Goal: Task Accomplishment & Management: Manage account settings

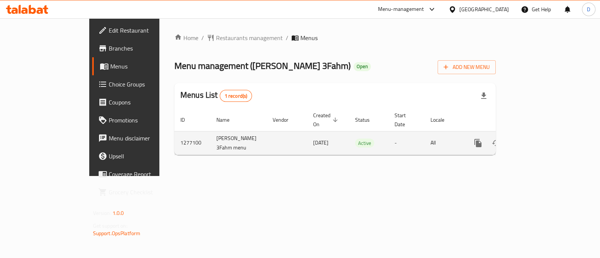
click at [541, 134] on link "enhanced table" at bounding box center [532, 143] width 18 height 18
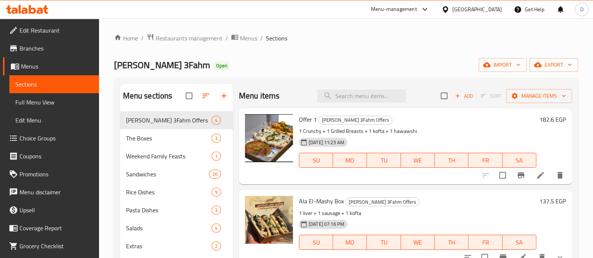
click at [541, 118] on h6 "182.6 EGP" at bounding box center [552, 119] width 27 height 10
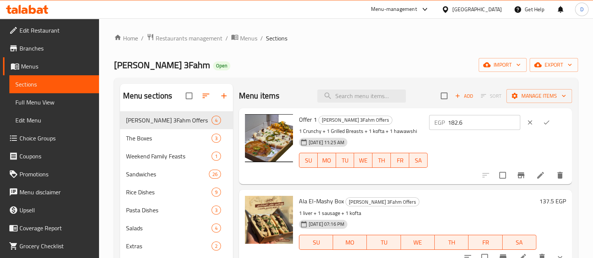
click at [470, 128] on input "182.6" at bounding box center [484, 122] width 72 height 15
paste input "61.11"
type input "161.11"
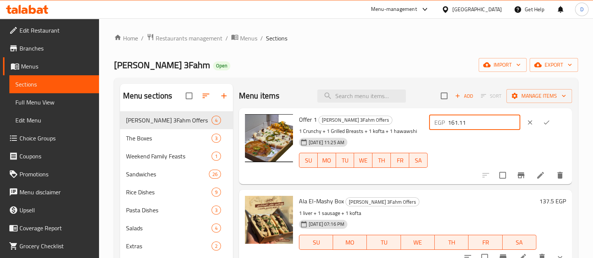
click at [546, 124] on icon "ok" at bounding box center [546, 122] width 7 height 7
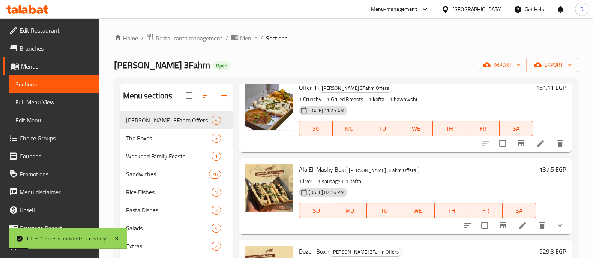
scroll to position [46, 0]
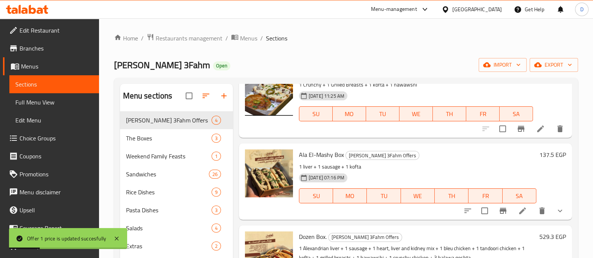
click at [544, 156] on h6 "137.5 EGP" at bounding box center [552, 155] width 27 height 10
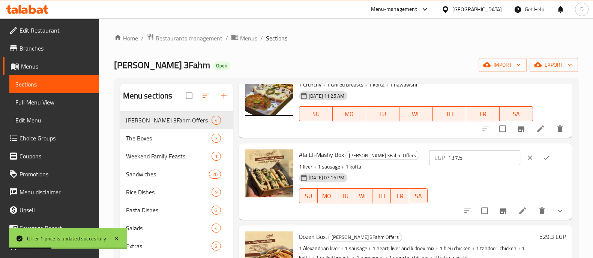
click at [434, 155] on div "EGP 137.5 ​" at bounding box center [496, 158] width 138 height 16
click at [499, 152] on input "137.5" at bounding box center [484, 157] width 72 height 15
paste input "10"
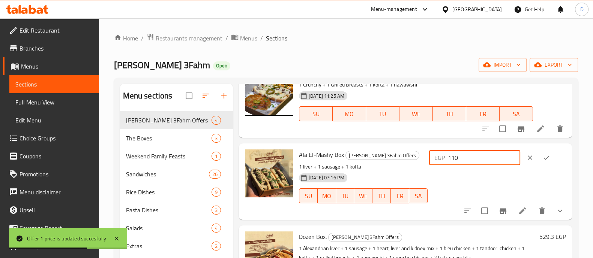
type input "110"
click at [545, 156] on icon "ok" at bounding box center [546, 157] width 7 height 7
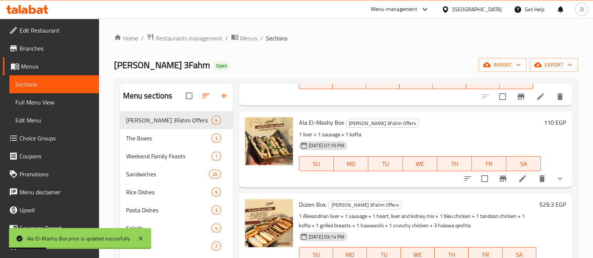
scroll to position [97, 0]
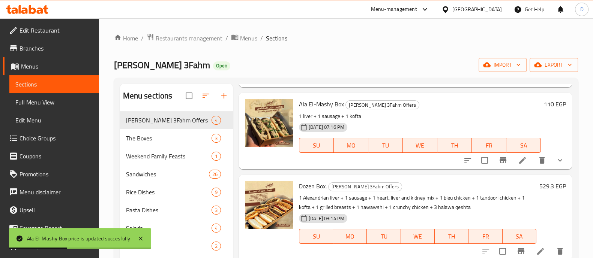
click at [545, 187] on h6 "529.3 EGP" at bounding box center [552, 186] width 27 height 10
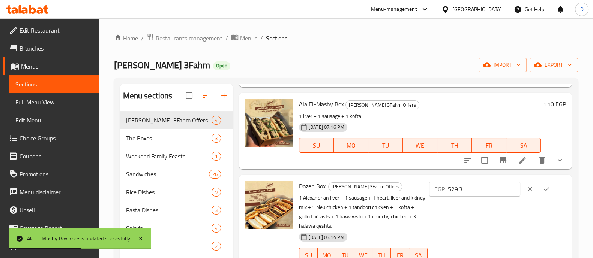
click at [482, 187] on input "529.3" at bounding box center [484, 189] width 72 height 15
paste input "427.77"
type input "427.77"
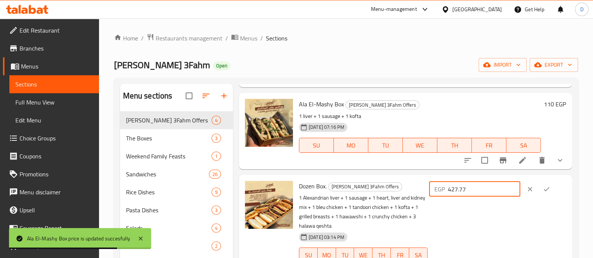
click at [544, 183] on button "ok" at bounding box center [546, 189] width 16 height 16
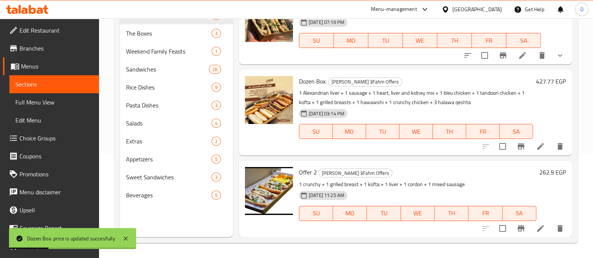
click at [543, 171] on h6 "262.9 EGP" at bounding box center [552, 172] width 27 height 10
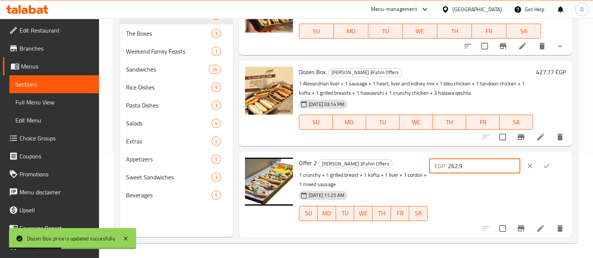
click at [469, 173] on input "262.9" at bounding box center [484, 166] width 72 height 15
paste input "38.8"
type input "238.88"
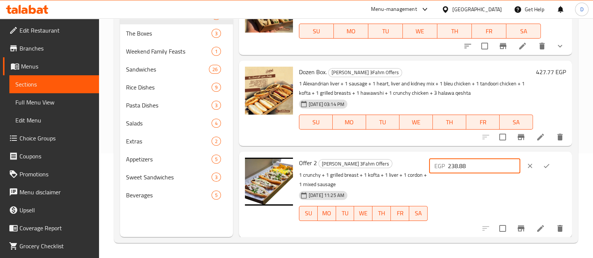
click at [546, 161] on button "ok" at bounding box center [546, 166] width 16 height 16
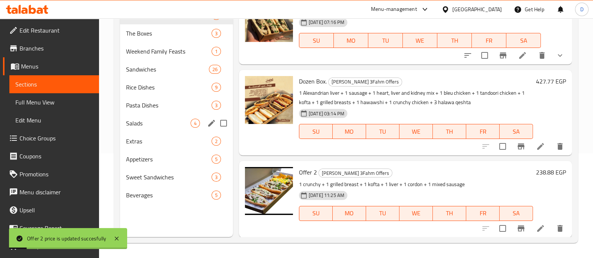
scroll to position [0, 0]
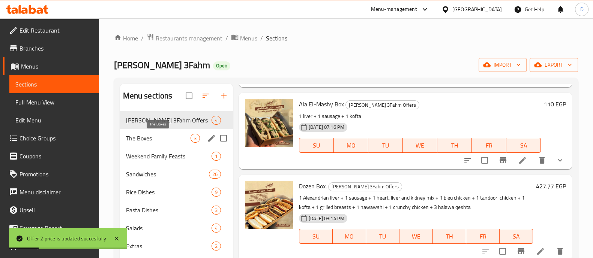
click at [163, 136] on span "The Boxes" at bounding box center [158, 138] width 64 height 9
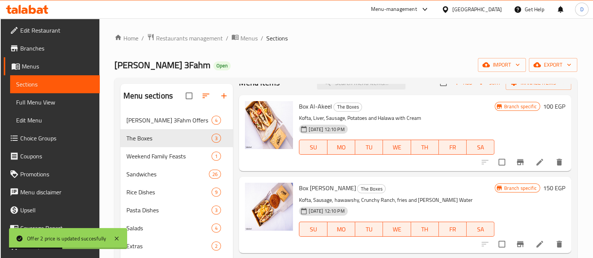
scroll to position [15, 0]
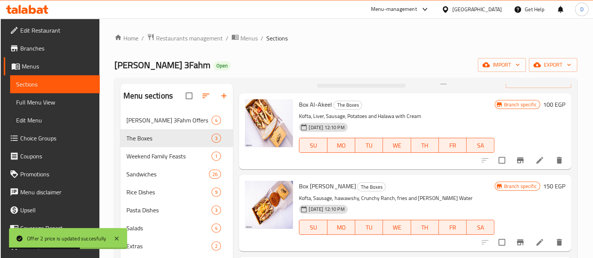
click at [543, 103] on h6 "100 EGP" at bounding box center [554, 104] width 22 height 10
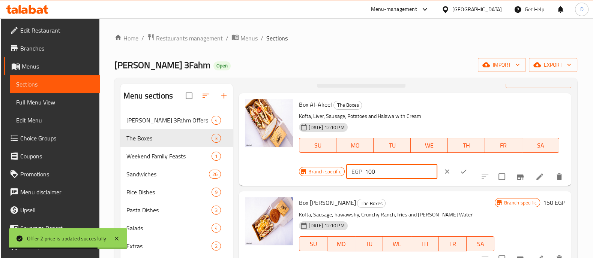
click at [392, 172] on input "100" at bounding box center [401, 171] width 72 height 15
paste input "33.33"
type input "133.33"
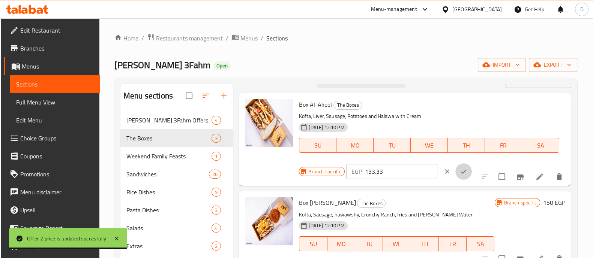
click at [460, 169] on icon "ok" at bounding box center [463, 171] width 7 height 7
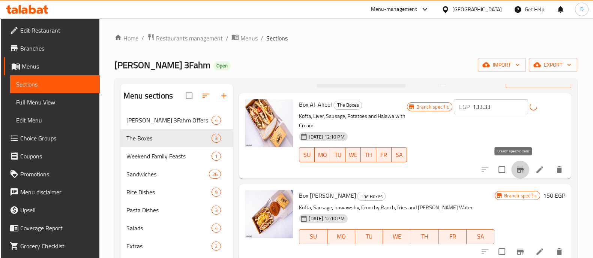
click at [516, 168] on icon "Branch-specific-item" at bounding box center [520, 169] width 9 height 9
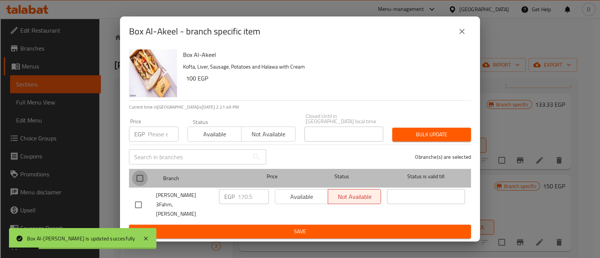
click at [138, 181] on input "checkbox" at bounding box center [140, 179] width 16 height 16
checkbox input "true"
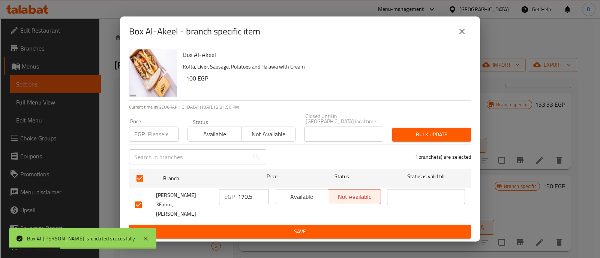
click at [236, 202] on div "EGP 170.5 ​" at bounding box center [244, 196] width 50 height 15
click at [247, 198] on input "170.5" at bounding box center [253, 196] width 31 height 15
click at [256, 227] on span "Save" at bounding box center [300, 231] width 330 height 9
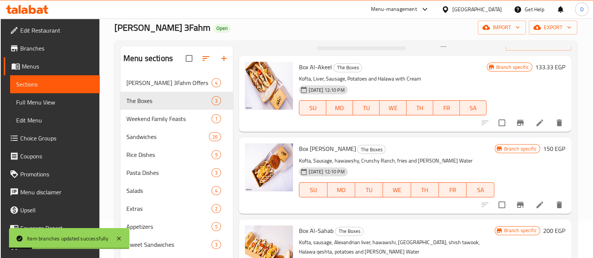
scroll to position [46, 0]
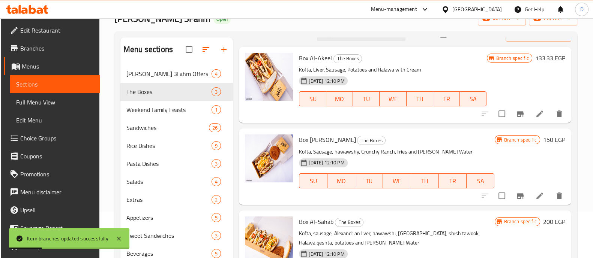
click at [543, 141] on h6 "150 EGP" at bounding box center [554, 140] width 22 height 10
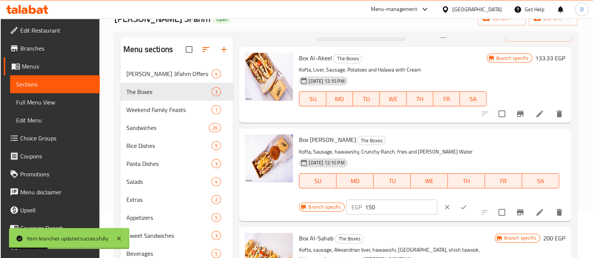
click at [406, 205] on input "150" at bounding box center [401, 207] width 72 height 15
paste input "20"
type input "200"
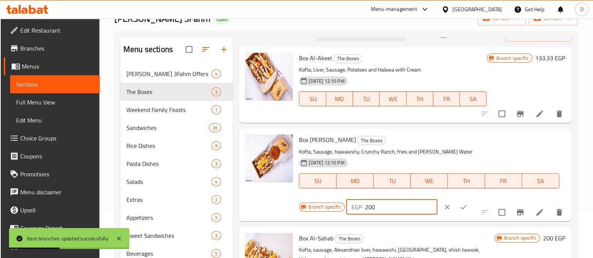
click at [460, 208] on icon "ok" at bounding box center [463, 207] width 7 height 7
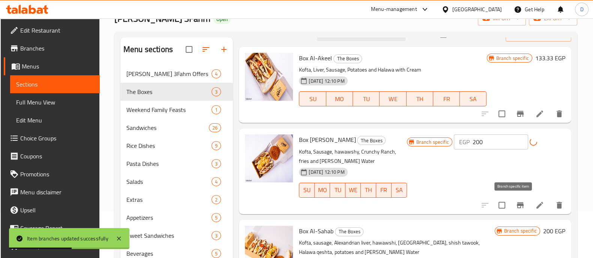
click at [516, 201] on icon "Branch-specific-item" at bounding box center [520, 205] width 9 height 9
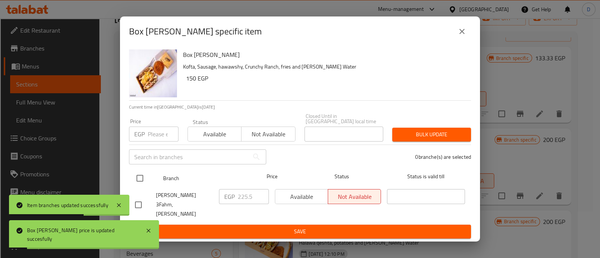
click at [140, 183] on input "checkbox" at bounding box center [140, 179] width 16 height 16
checkbox input "true"
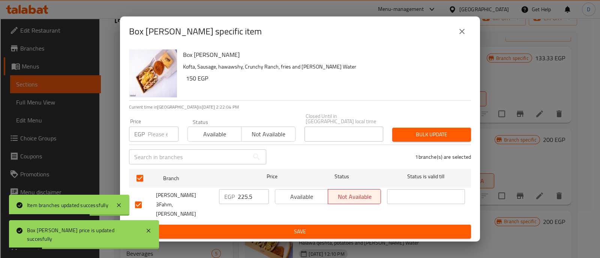
click at [240, 194] on input "225.5" at bounding box center [253, 196] width 31 height 15
click at [265, 227] on span "Save" at bounding box center [300, 231] width 330 height 9
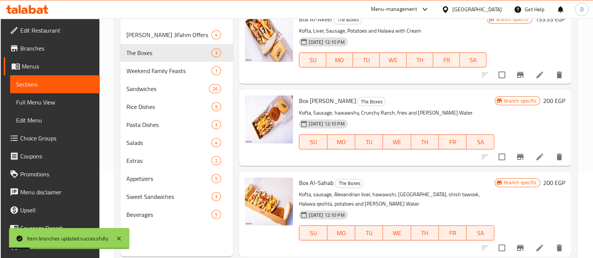
scroll to position [105, 0]
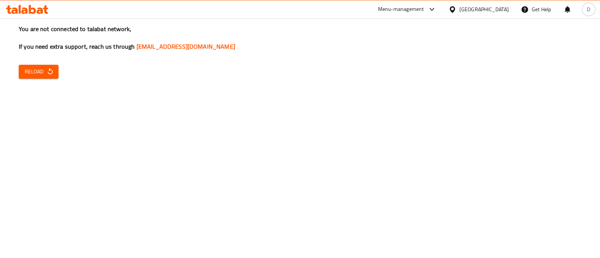
click at [1, 78] on div "You are not connected to talabat network, If you need extra support, reach us t…" at bounding box center [300, 129] width 600 height 258
click at [52, 69] on icon "button" at bounding box center [49, 71] width 7 height 7
click at [45, 65] on button "Reload" at bounding box center [39, 72] width 40 height 14
click at [57, 76] on button "Reload" at bounding box center [39, 72] width 40 height 14
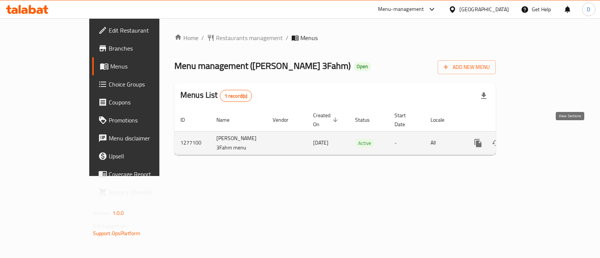
click at [537, 139] on icon "enhanced table" at bounding box center [532, 143] width 9 height 9
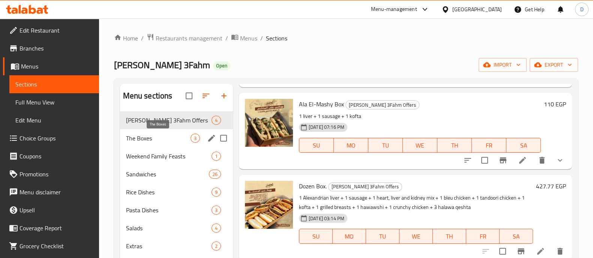
click at [153, 140] on span "The Boxes" at bounding box center [158, 138] width 64 height 9
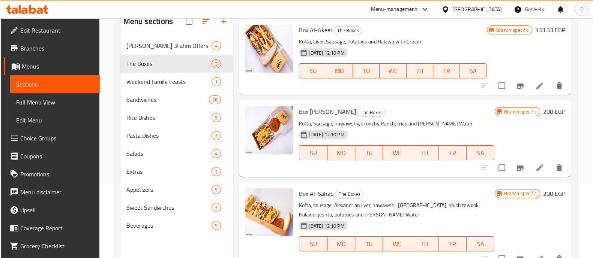
scroll to position [105, 0]
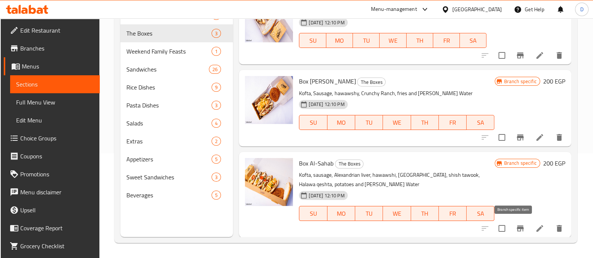
click at [516, 226] on icon "Branch-specific-item" at bounding box center [520, 228] width 9 height 9
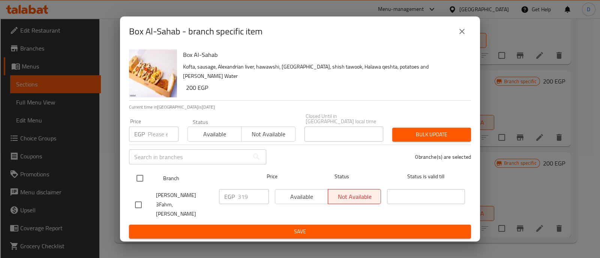
click at [139, 180] on input "checkbox" at bounding box center [140, 179] width 16 height 16
checkbox input "true"
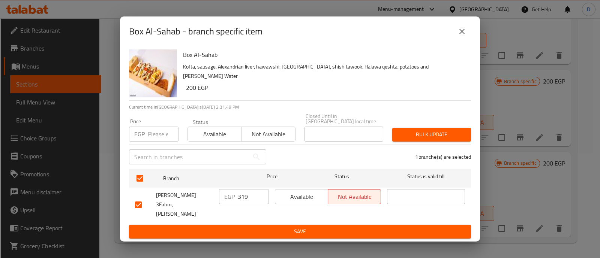
click at [246, 201] on input "319" at bounding box center [253, 196] width 31 height 15
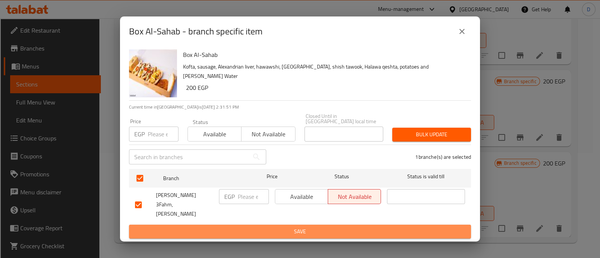
click at [269, 227] on span "Save" at bounding box center [300, 231] width 330 height 9
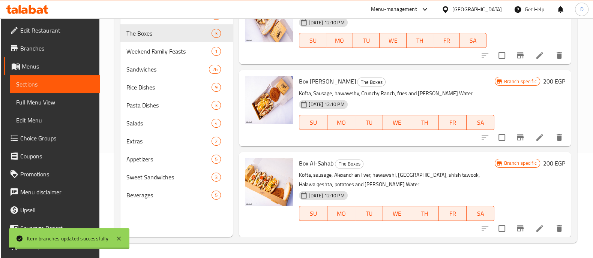
click at [543, 162] on h6 "200 EGP" at bounding box center [554, 163] width 22 height 10
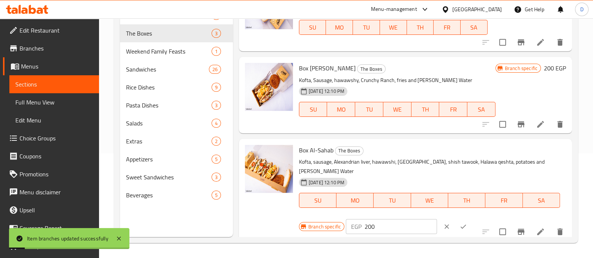
scroll to position [32, 0]
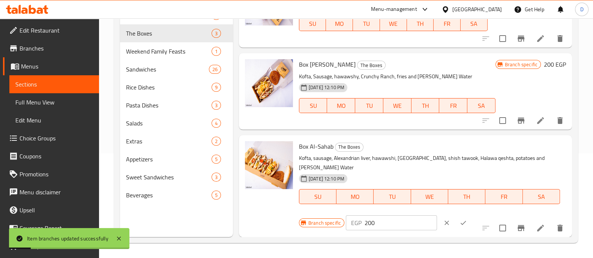
click at [386, 222] on input "200" at bounding box center [400, 223] width 72 height 15
paste input "66.66"
type input "266.66"
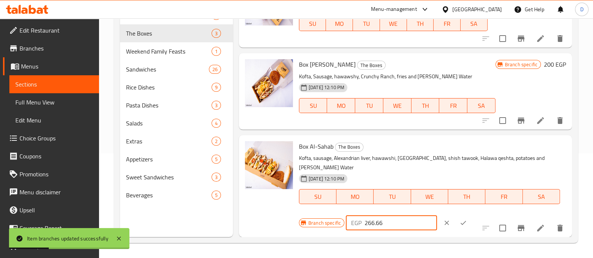
click at [459, 220] on icon "ok" at bounding box center [462, 222] width 7 height 7
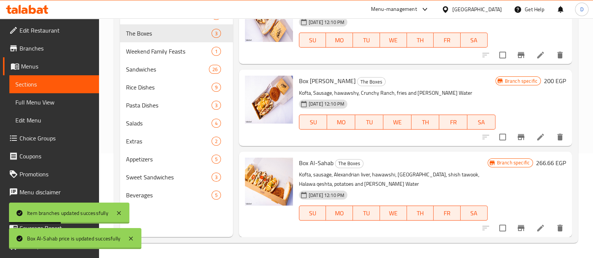
scroll to position [15, 0]
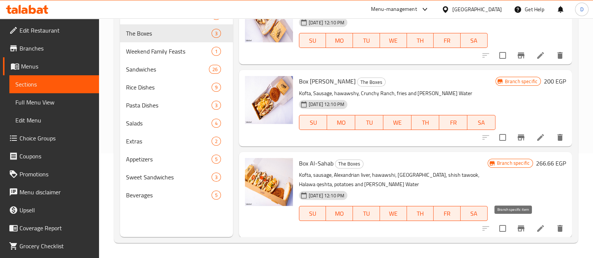
click at [517, 231] on icon "Branch-specific-item" at bounding box center [520, 229] width 7 height 6
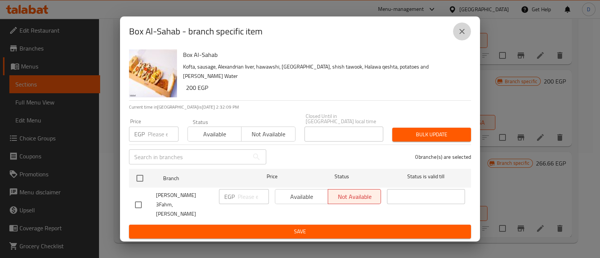
click at [464, 36] on icon "close" at bounding box center [461, 31] width 9 height 9
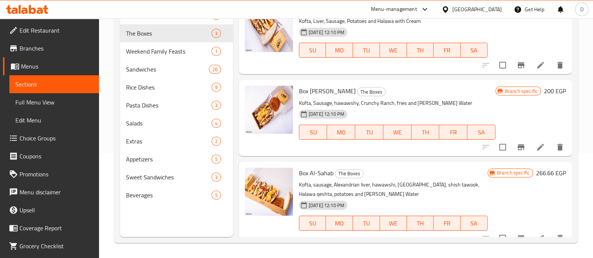
scroll to position [0, 0]
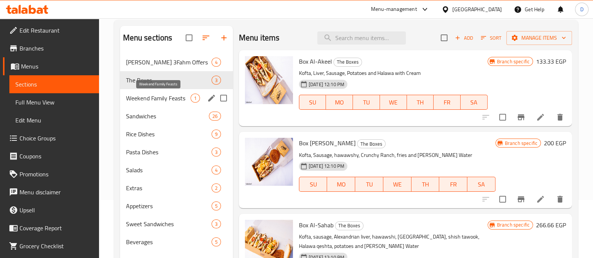
click at [156, 101] on span "Weekend Family Feasts" at bounding box center [158, 98] width 64 height 9
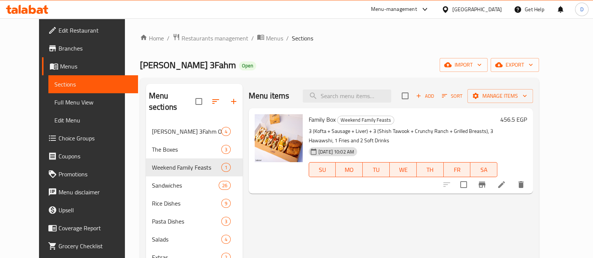
click at [527, 122] on h6 "456.5 EGP" at bounding box center [513, 119] width 27 height 10
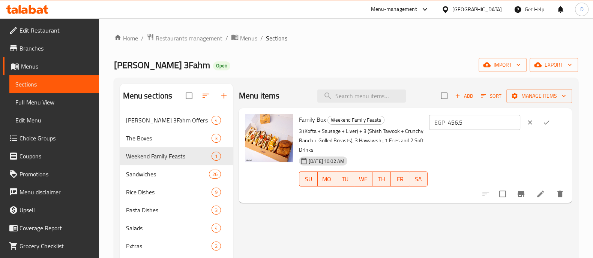
click at [458, 129] on div "EGP 456.5 ​" at bounding box center [474, 122] width 91 height 15
click at [476, 125] on input "456.5" at bounding box center [484, 122] width 72 height 15
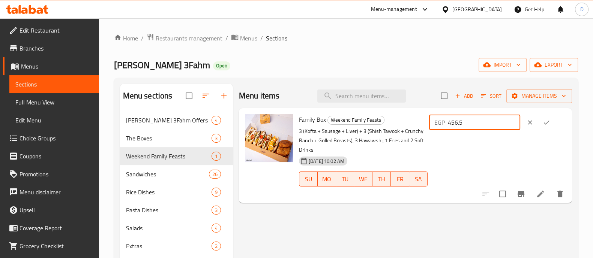
paste input "00"
type input "400"
click at [545, 121] on button "ok" at bounding box center [546, 122] width 16 height 16
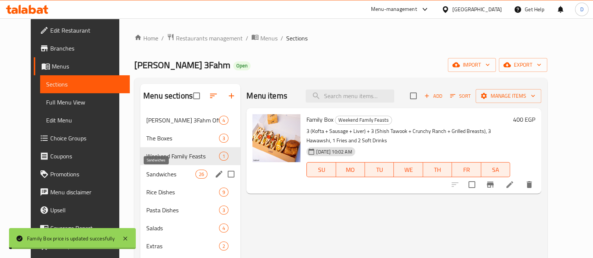
click at [150, 172] on span "Sandwiches" at bounding box center [170, 174] width 49 height 9
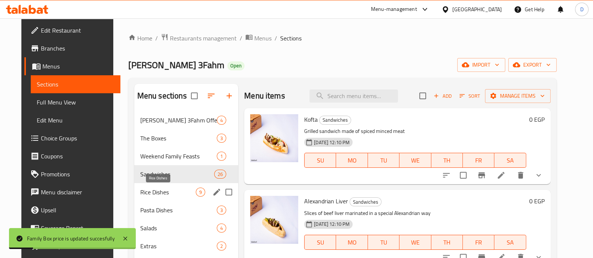
click at [149, 192] on span "Rice Dishes" at bounding box center [167, 192] width 55 height 9
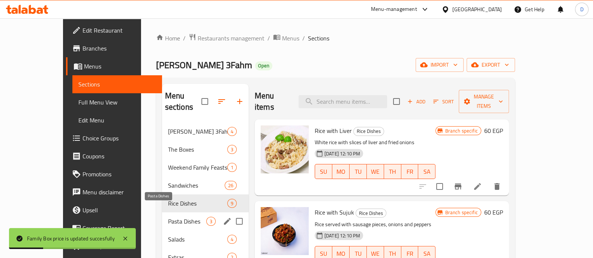
click at [168, 217] on span "Pasta Dishes" at bounding box center [187, 221] width 38 height 9
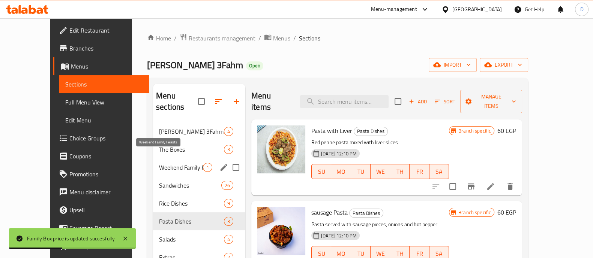
click at [159, 163] on span "Weekend Family Feasts" at bounding box center [181, 167] width 44 height 9
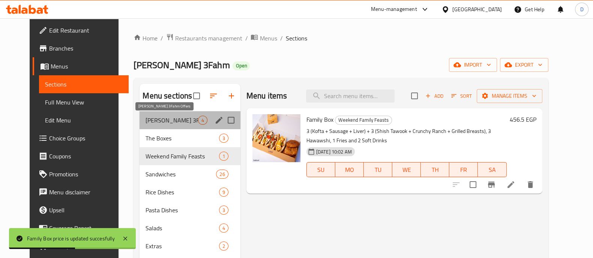
click at [159, 120] on span "[PERSON_NAME] 3Fahm Offers" at bounding box center [171, 120] width 52 height 9
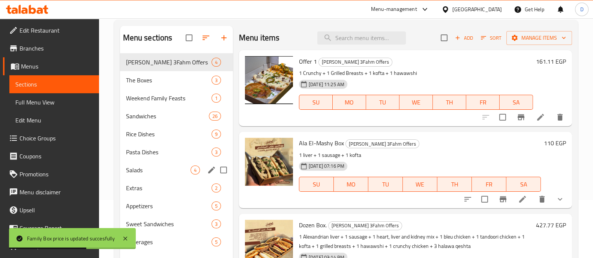
scroll to position [105, 0]
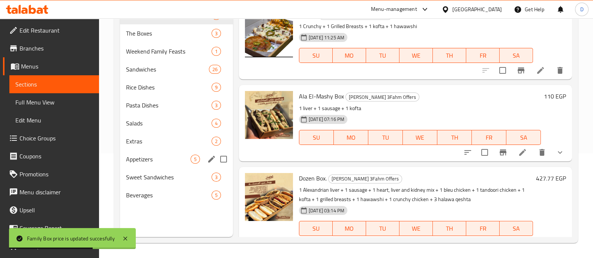
click at [167, 164] on div "Appetizers 5" at bounding box center [176, 159] width 113 height 18
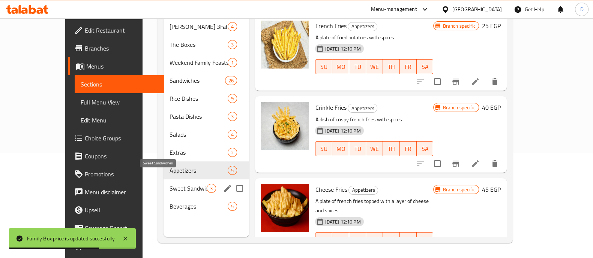
click at [169, 202] on span "Beverages" at bounding box center [198, 206] width 58 height 9
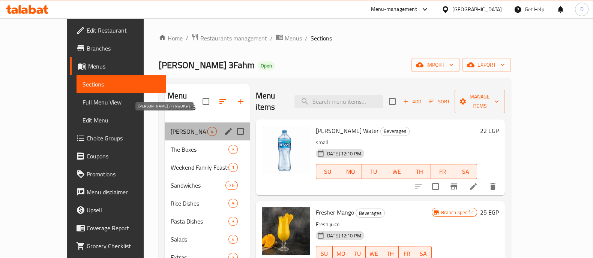
click at [173, 127] on span "[PERSON_NAME] 3Fahm Offers" at bounding box center [189, 131] width 37 height 9
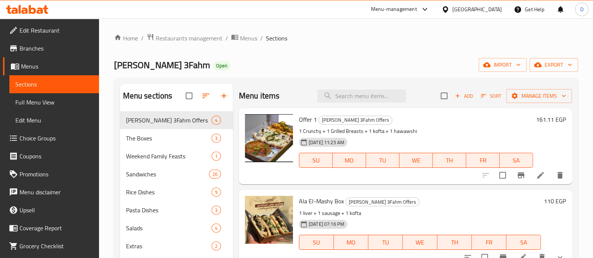
click at [34, 8] on icon at bounding box center [32, 9] width 7 height 9
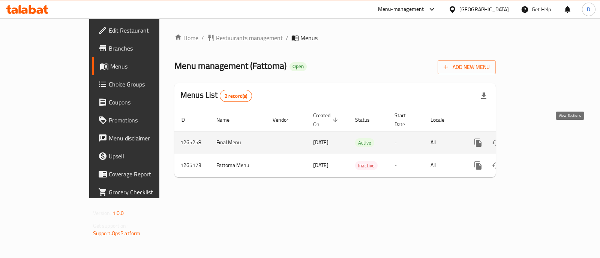
click at [537, 138] on icon "enhanced table" at bounding box center [532, 142] width 9 height 9
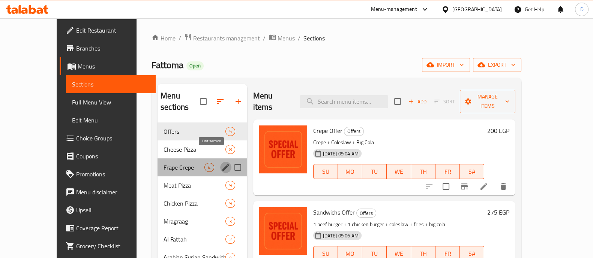
click at [221, 163] on icon "edit" at bounding box center [225, 167] width 9 height 9
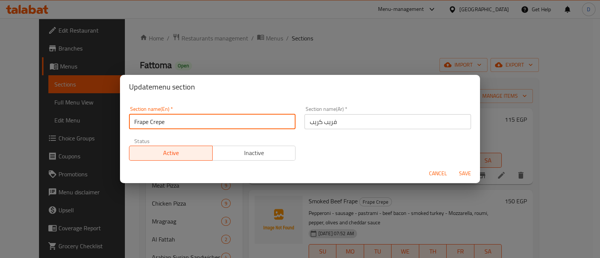
click at [179, 114] on input "Frape Crepe" at bounding box center [212, 121] width 166 height 15
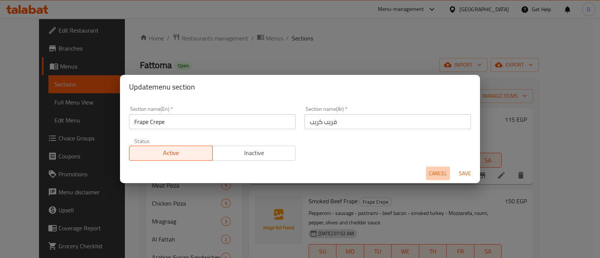
click at [440, 174] on span "Cancel" at bounding box center [438, 173] width 18 height 9
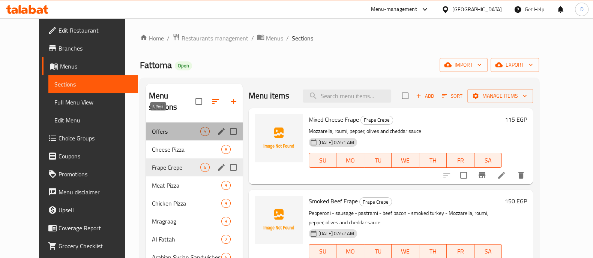
click at [185, 127] on span "Offers" at bounding box center [176, 131] width 48 height 9
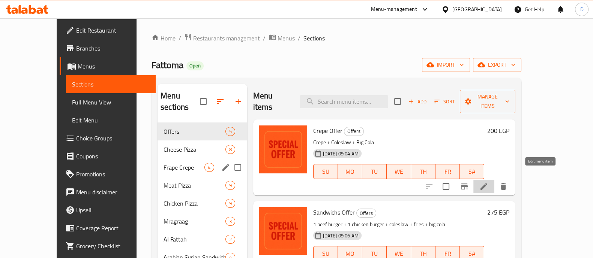
click at [488, 182] on icon at bounding box center [483, 186] width 9 height 9
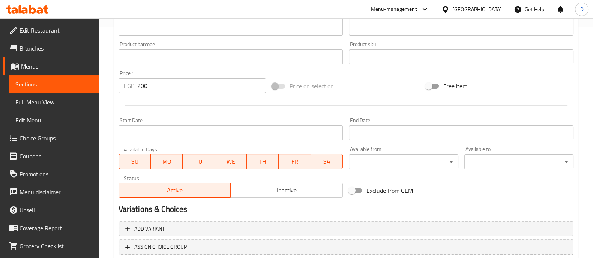
scroll to position [282, 0]
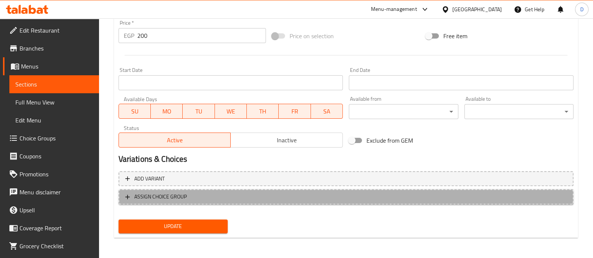
click at [307, 200] on span "ASSIGN CHOICE GROUP" at bounding box center [345, 196] width 441 height 9
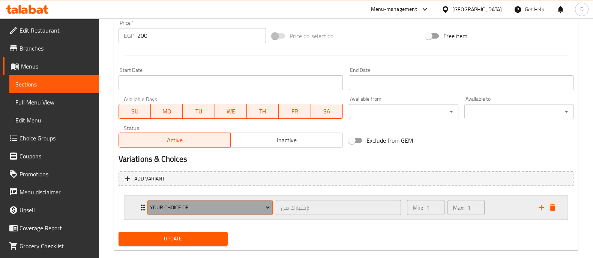
click at [211, 200] on button "Your Choice Of :" at bounding box center [209, 207] width 125 height 15
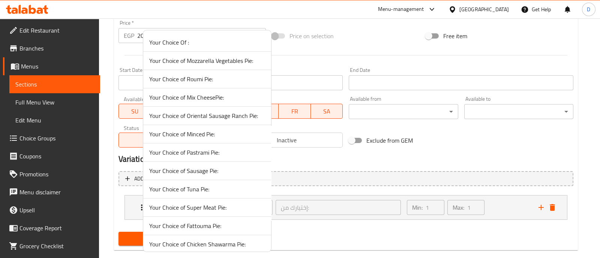
click at [498, 199] on div at bounding box center [300, 129] width 600 height 258
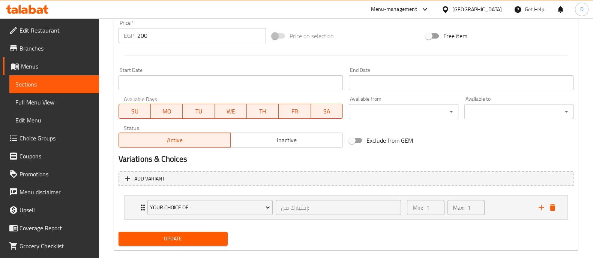
click at [498, 199] on div "Min: 1 ​ Max: 1 ​" at bounding box center [467, 208] width 131 height 24
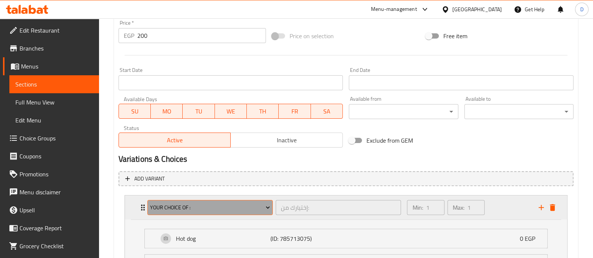
click at [224, 200] on button "Your Choice Of :" at bounding box center [209, 207] width 125 height 15
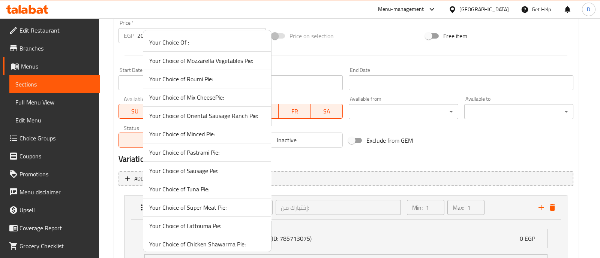
click at [249, 46] on span "Your Choice Of :" at bounding box center [207, 42] width 116 height 9
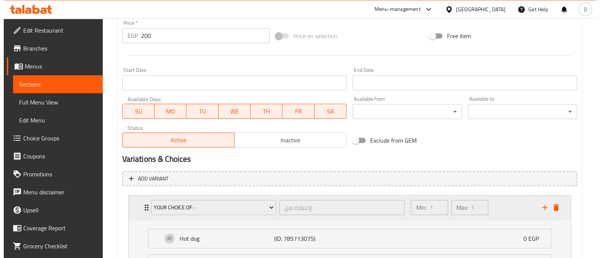
scroll to position [386, 0]
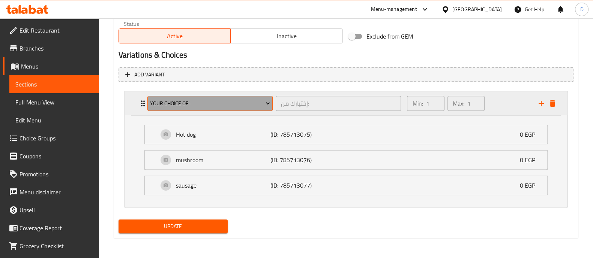
click at [202, 99] on span "Your Choice Of :" at bounding box center [210, 103] width 120 height 9
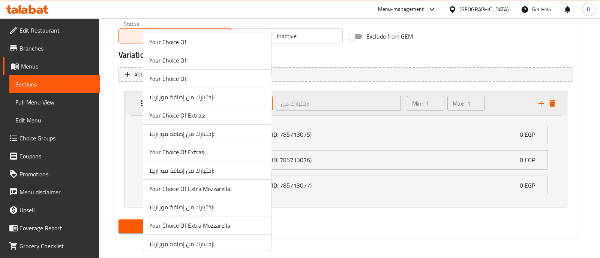
scroll to position [735, 0]
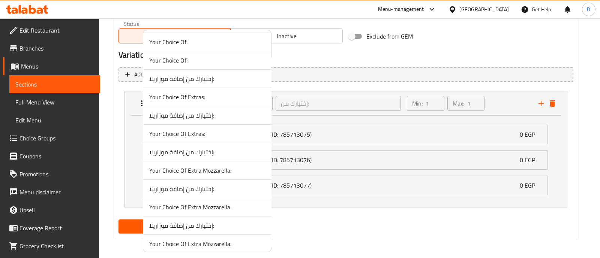
click at [204, 60] on span "Your Choice Of:" at bounding box center [207, 60] width 116 height 9
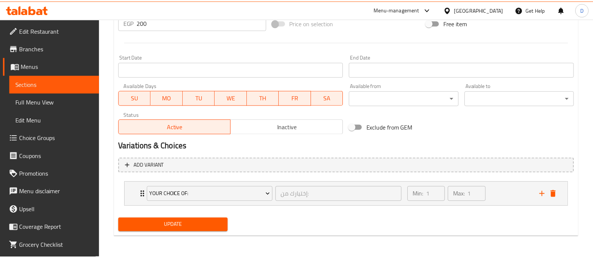
scroll to position [294, 0]
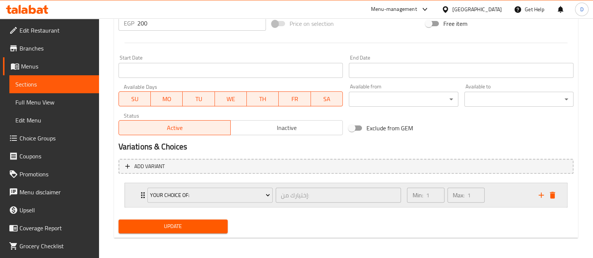
click at [504, 190] on div "Min: 1 ​ Max: 1 ​" at bounding box center [467, 195] width 131 height 24
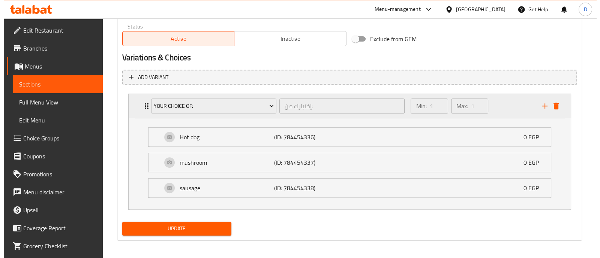
scroll to position [386, 0]
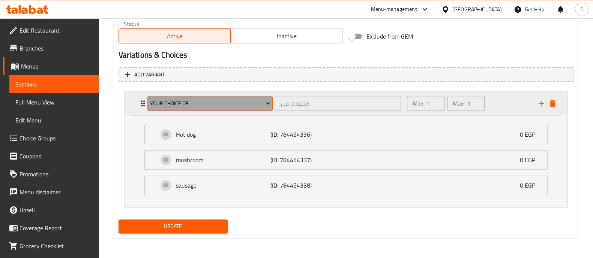
click at [244, 108] on button "Your Choice Of:" at bounding box center [209, 103] width 125 height 15
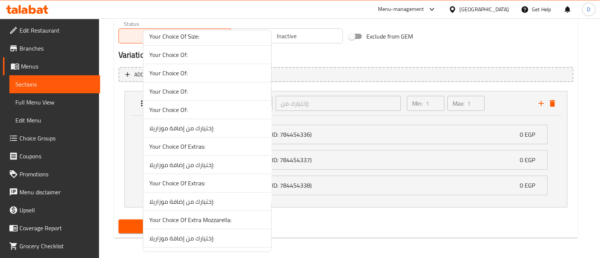
scroll to position [735, 0]
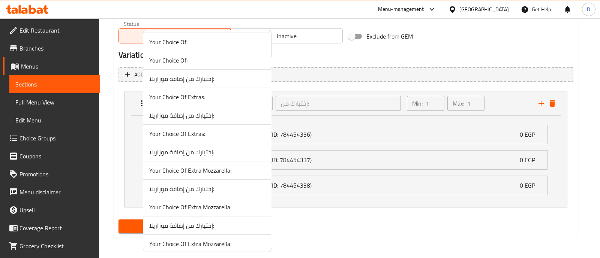
click at [237, 37] on span "Your Choice Of:" at bounding box center [207, 41] width 116 height 9
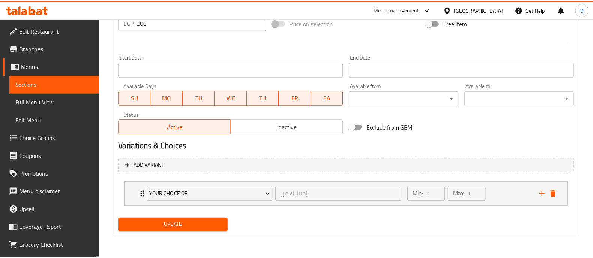
scroll to position [294, 0]
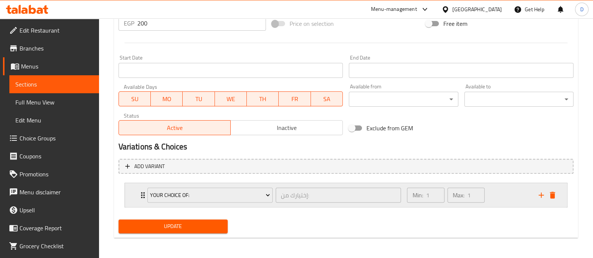
click at [499, 201] on div "Min: 1 ​ Max: 1 ​" at bounding box center [467, 195] width 131 height 24
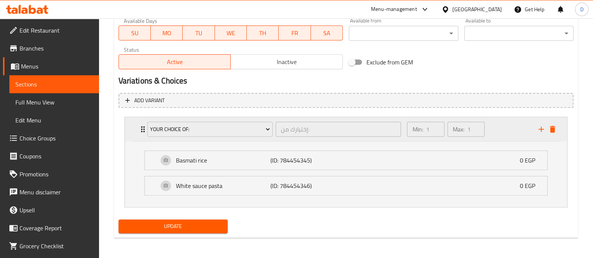
scroll to position [360, 0]
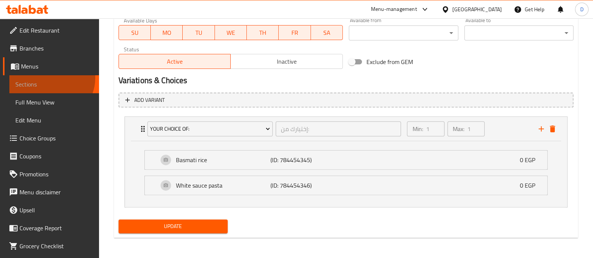
click at [51, 78] on link "Sections" at bounding box center [54, 84] width 90 height 18
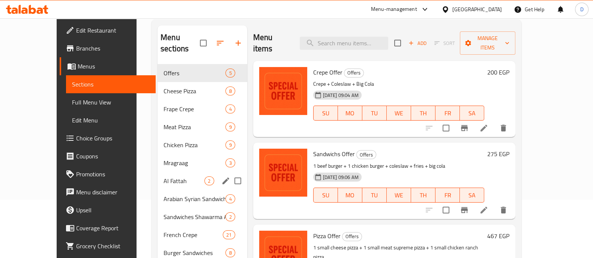
scroll to position [58, 0]
click at [222, 106] on icon "edit" at bounding box center [225, 109] width 7 height 7
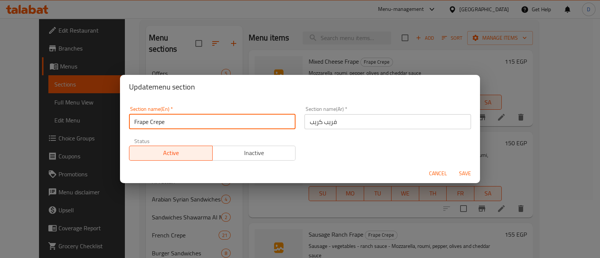
click at [137, 118] on input "Frape Crepe" at bounding box center [212, 121] width 166 height 15
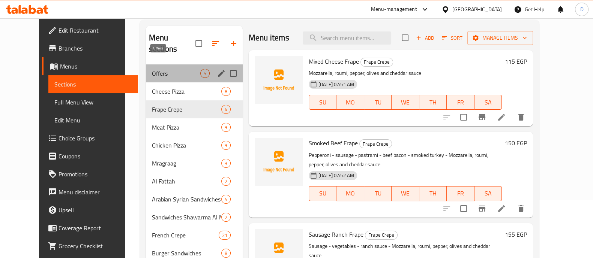
click at [187, 69] on span "Offers" at bounding box center [176, 73] width 48 height 9
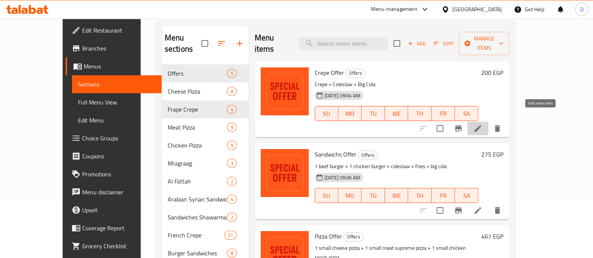
click at [482, 124] on icon at bounding box center [477, 128] width 9 height 9
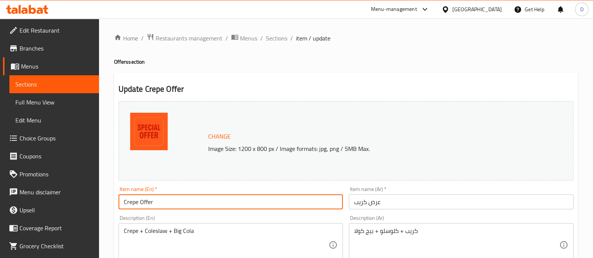
click at [128, 205] on input "Crepe Offer" at bounding box center [230, 202] width 225 height 15
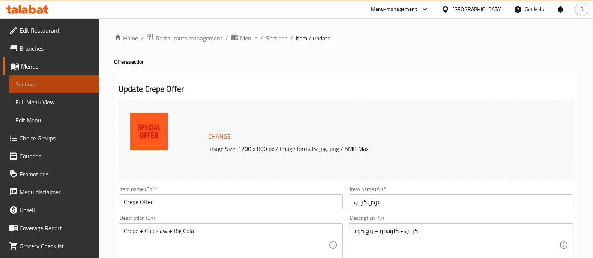
click at [73, 89] on link "Sections" at bounding box center [54, 84] width 90 height 18
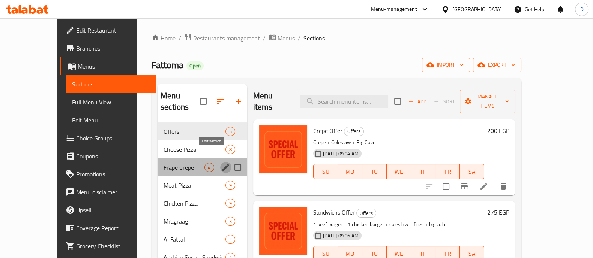
click at [221, 163] on icon "edit" at bounding box center [225, 167] width 9 height 9
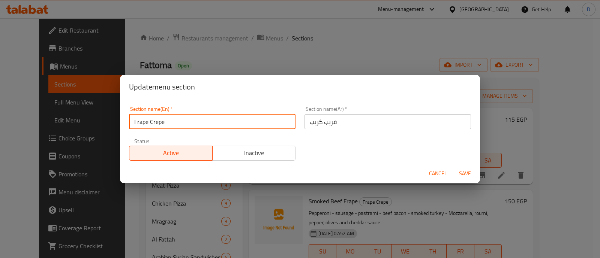
click at [142, 118] on input "Frape Crepe" at bounding box center [212, 121] width 166 height 15
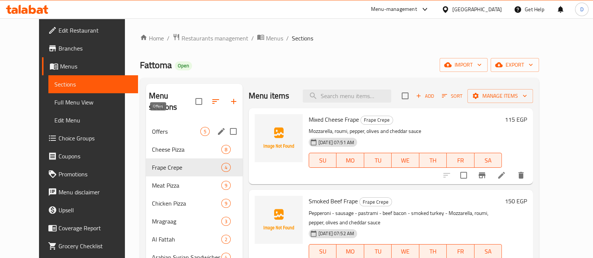
click at [152, 127] on span "Offers" at bounding box center [176, 131] width 48 height 9
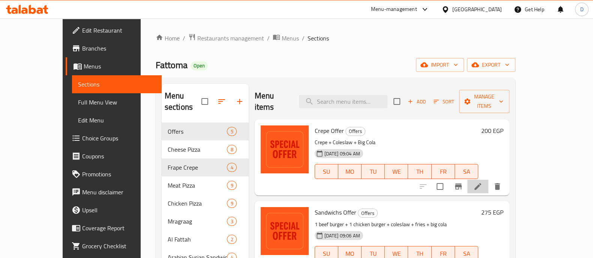
click at [488, 180] on li at bounding box center [477, 186] width 21 height 13
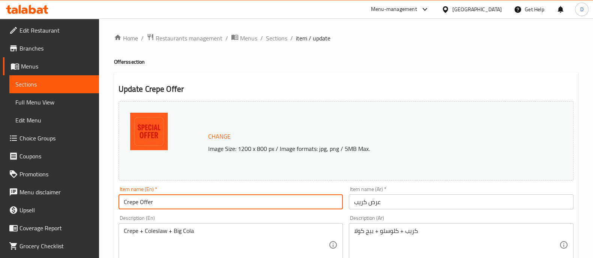
click at [129, 199] on input "Crepe Offer" at bounding box center [230, 202] width 225 height 15
paste input "Frape"
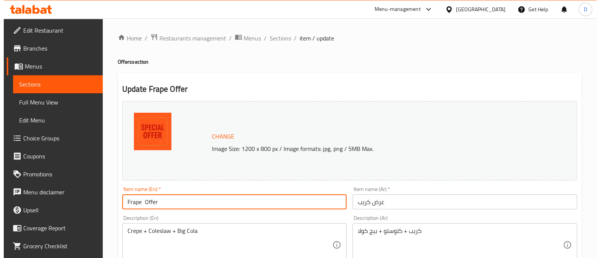
scroll to position [282, 0]
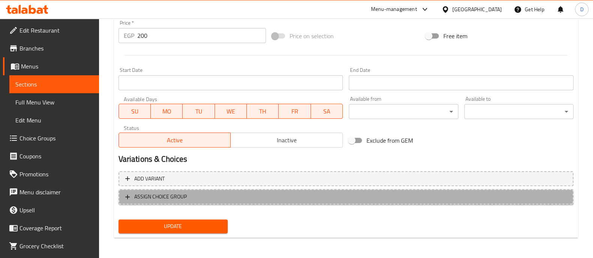
click at [309, 195] on span "ASSIGN CHOICE GROUP" at bounding box center [345, 196] width 441 height 9
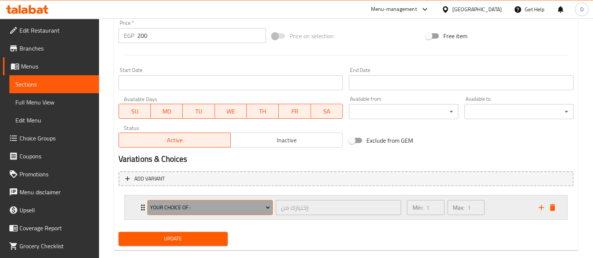
click at [240, 207] on span "Your Choice Of :" at bounding box center [210, 207] width 120 height 9
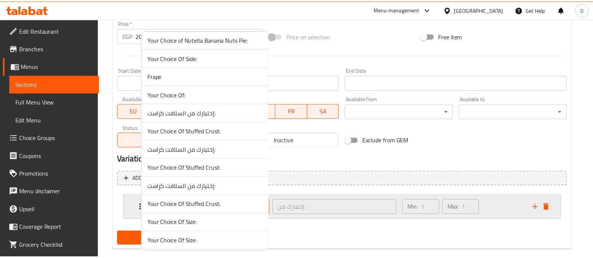
scroll to position [384, 0]
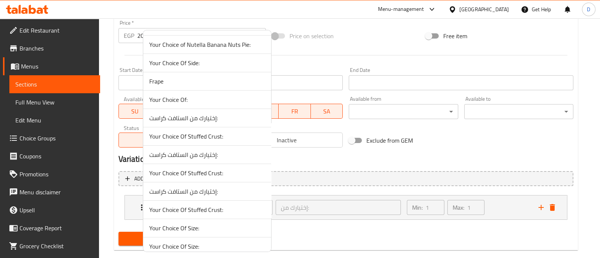
click at [237, 81] on span "Frape" at bounding box center [207, 81] width 116 height 9
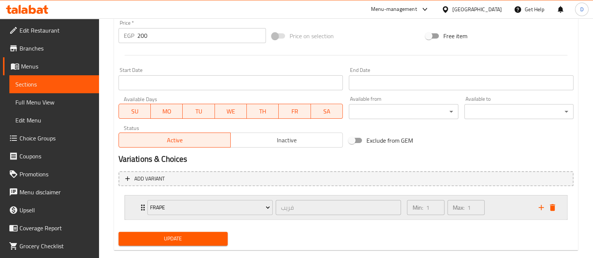
click at [514, 209] on div "Min: 1 ​ Max: 1 ​" at bounding box center [467, 208] width 131 height 24
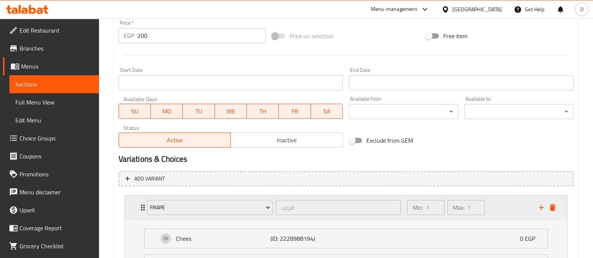
scroll to position [411, 0]
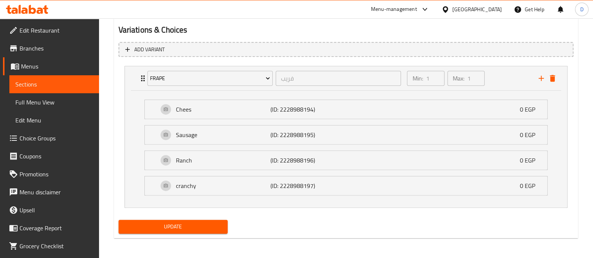
click at [182, 224] on span "Update" at bounding box center [172, 226] width 97 height 9
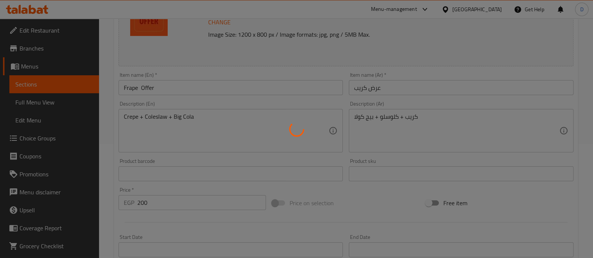
scroll to position [114, 0]
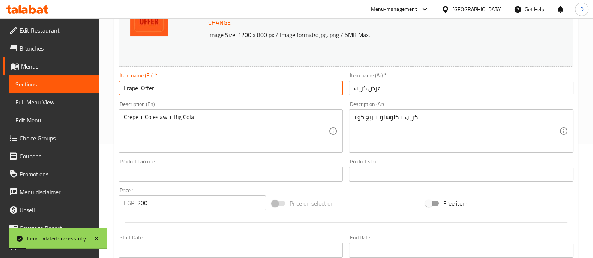
click at [142, 90] on input "Frape Offer" at bounding box center [230, 88] width 225 height 15
type input "Frape Offer"
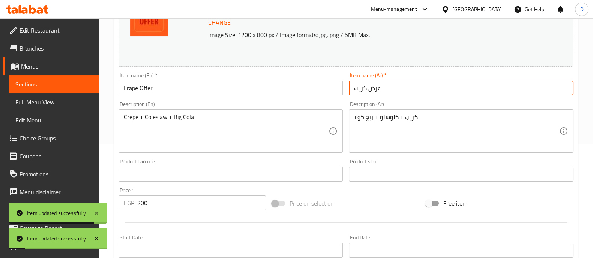
click at [364, 93] on input "عرض كريب" at bounding box center [461, 88] width 225 height 15
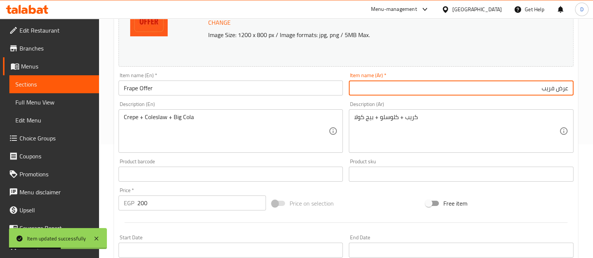
type input "عرض فريب"
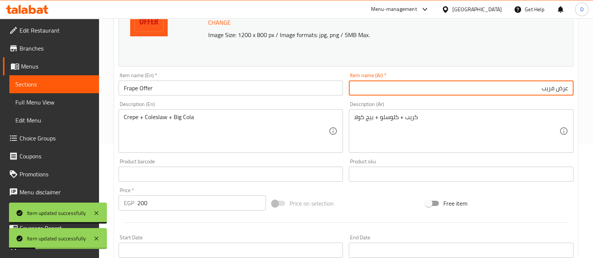
scroll to position [0, 0]
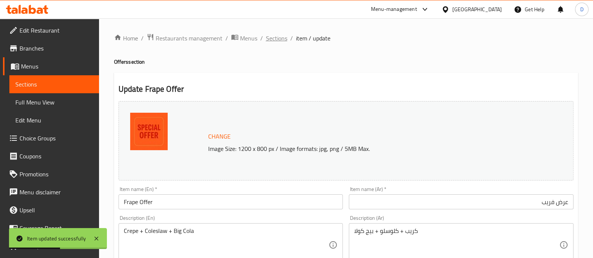
click at [270, 37] on span "Sections" at bounding box center [276, 38] width 21 height 9
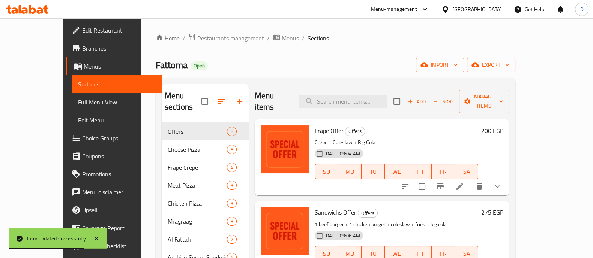
scroll to position [88, 0]
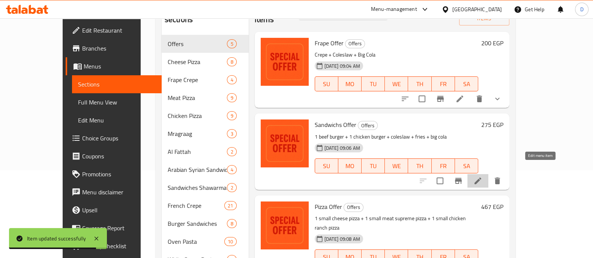
click at [482, 177] on icon at bounding box center [477, 181] width 9 height 9
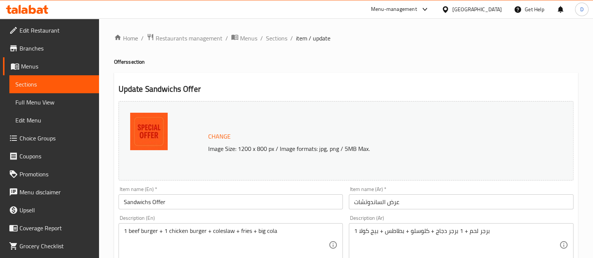
scroll to position [38, 0]
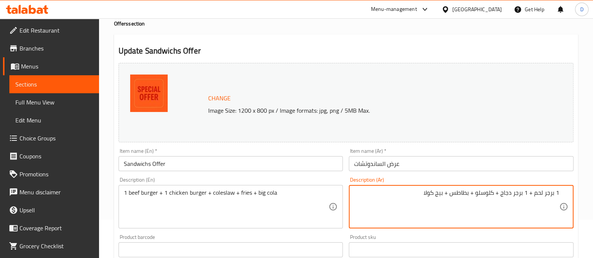
click at [495, 194] on textarea "1 برجر لحم + 1 برجر دجاج + كلوسلو + بطاطس + بيج كولا" at bounding box center [456, 207] width 205 height 36
click at [465, 193] on textarea "1 برجر لحم + 1 برجر دجاج + 2 كلوسلو + بطاطس + بيج كولا" at bounding box center [456, 207] width 205 height 36
click at [439, 193] on textarea "1 برجر لحم + 1 برجر دجاج + 2 كلوسلو + بطاطس + بيج كولا" at bounding box center [456, 207] width 205 height 36
type textarea "1 برجر لحم + 1 برجر دجاج + 2 كلوسلو + بطاطس +2 بيج كولا"
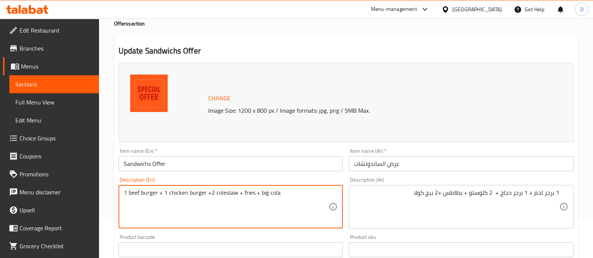
click at [259, 194] on textarea "1 beef burger + 1 chicken burger +2 coleslaw + fries + big cola" at bounding box center [226, 207] width 205 height 36
click at [262, 214] on textarea "1 beef burger + 1 chicken burger +2 coleslaw + fries + 2 big cola" at bounding box center [226, 207] width 205 height 36
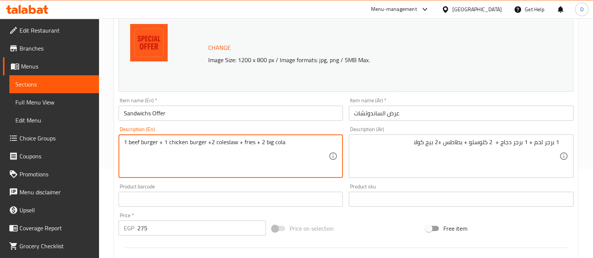
scroll to position [282, 0]
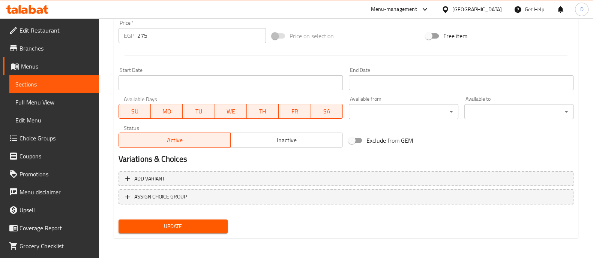
type textarea "1 beef burger + 1 chicken burger +2 coleslaw + fries + 2 big cola"
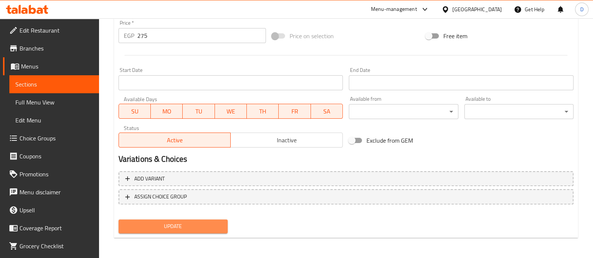
click at [207, 225] on span "Update" at bounding box center [172, 226] width 97 height 9
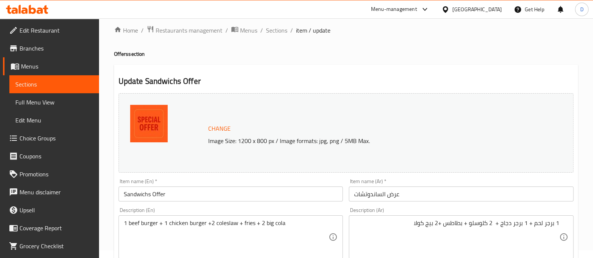
scroll to position [0, 0]
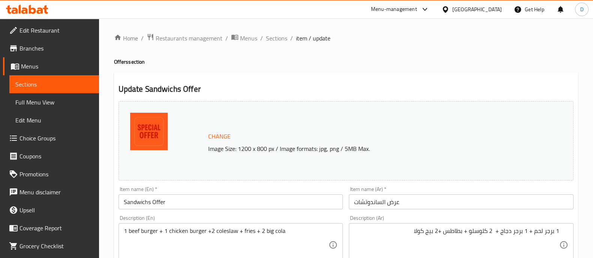
click at [31, 12] on icon at bounding box center [32, 9] width 7 height 9
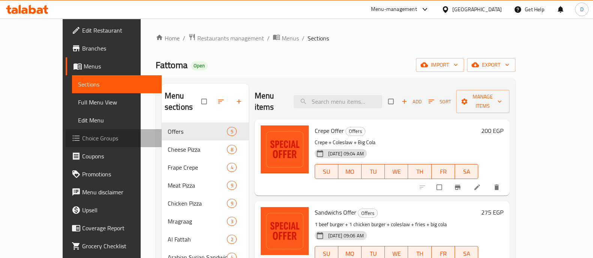
click at [82, 134] on span "Choice Groups" at bounding box center [118, 138] width 73 height 9
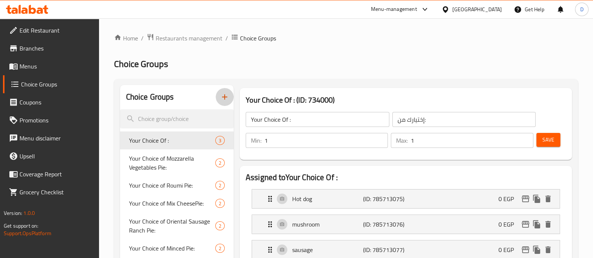
click at [226, 99] on icon "button" at bounding box center [224, 97] width 9 height 9
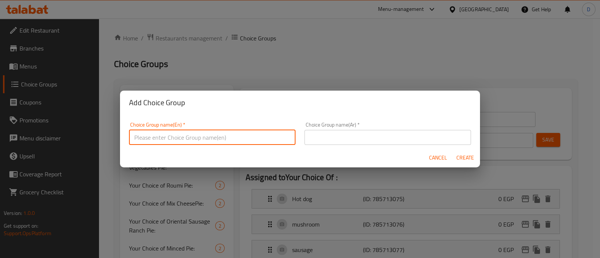
click at [223, 138] on input "text" at bounding box center [212, 137] width 166 height 15
type input "Your Choice Of:"
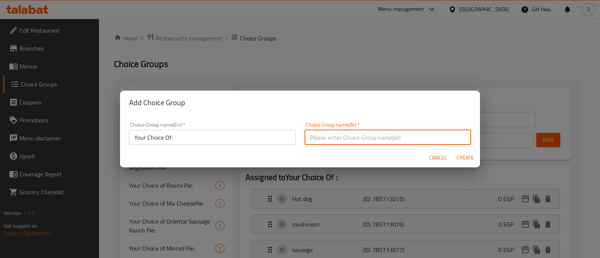
click at [369, 140] on input "text" at bounding box center [387, 137] width 166 height 15
type input "اختيارك من :"
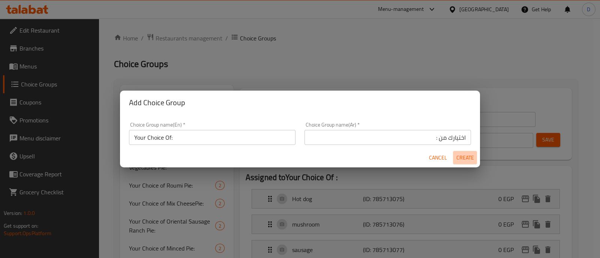
click at [465, 159] on span "Create" at bounding box center [465, 157] width 18 height 9
type input "Your Choice Of:"
type input "اختيارك من :"
type input "0"
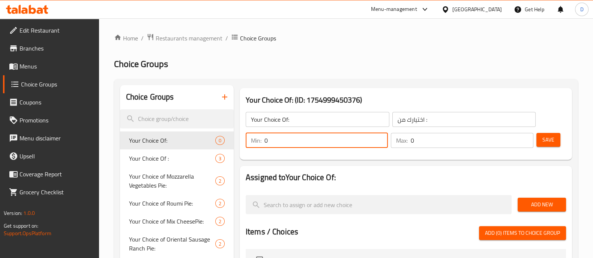
click at [348, 136] on input "0" at bounding box center [325, 140] width 123 height 15
type input "1"
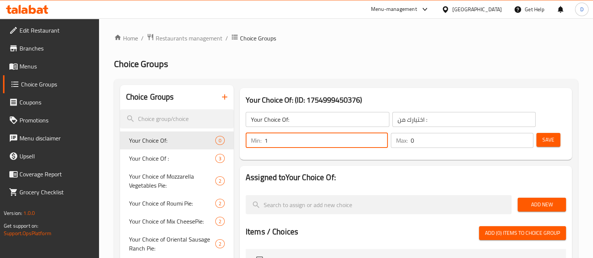
click at [447, 136] on input "0" at bounding box center [472, 140] width 122 height 15
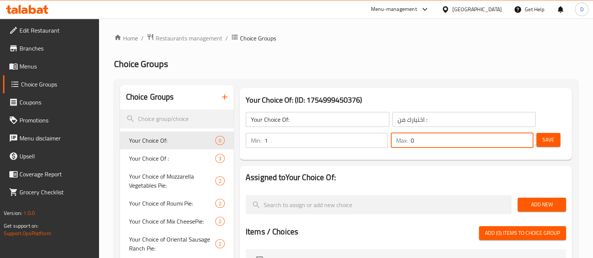
click at [447, 136] on input "0" at bounding box center [472, 140] width 122 height 15
click at [447, 136] on input "1" at bounding box center [472, 140] width 122 height 15
type input "1"
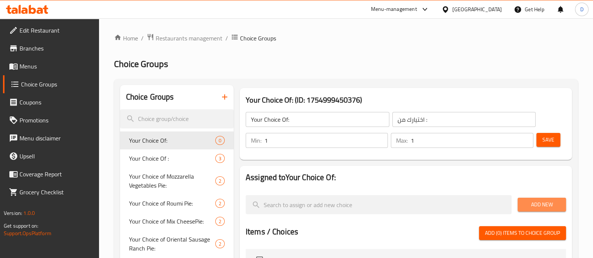
click at [540, 201] on span "Add New" at bounding box center [541, 204] width 36 height 9
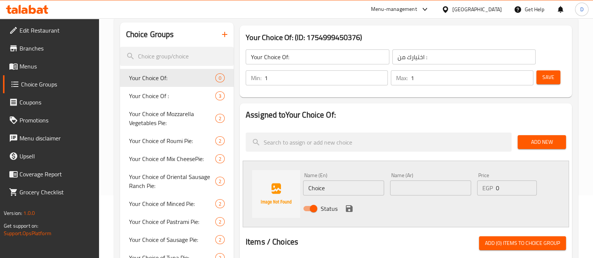
scroll to position [63, 0]
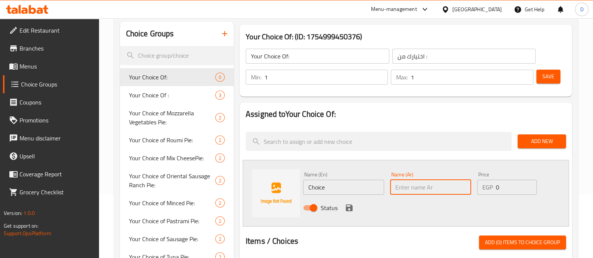
click at [430, 189] on input "text" at bounding box center [430, 187] width 81 height 15
type input "["
type input "جبن"
click at [367, 185] on input "Choice" at bounding box center [343, 187] width 81 height 15
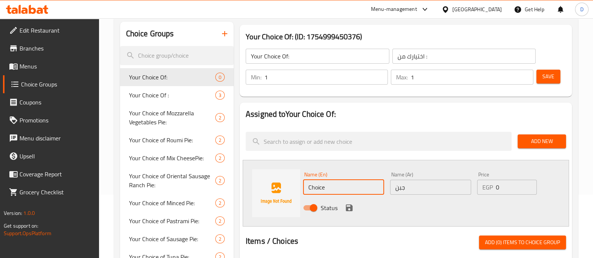
click at [367, 185] on input "Choice" at bounding box center [343, 187] width 81 height 15
type input "Chees"
click at [347, 207] on icon "save" at bounding box center [349, 208] width 7 height 7
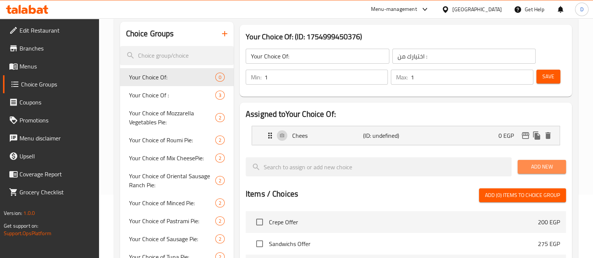
click at [527, 173] on button "Add New" at bounding box center [541, 167] width 48 height 14
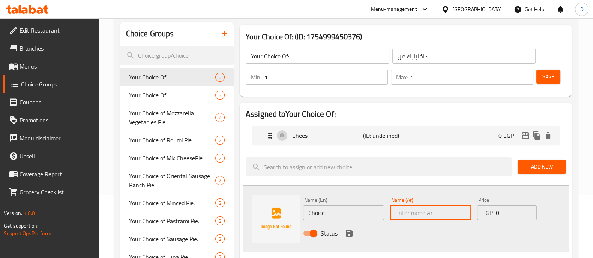
type input "s"
click at [414, 215] on input "s" at bounding box center [430, 212] width 81 height 15
type input "سجق"
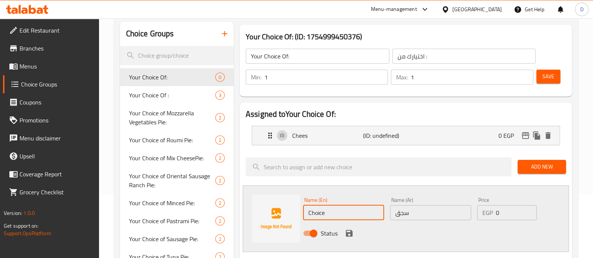
click at [373, 214] on input "Choice" at bounding box center [343, 212] width 81 height 15
type input "Sausage"
click at [350, 229] on icon "save" at bounding box center [349, 233] width 9 height 9
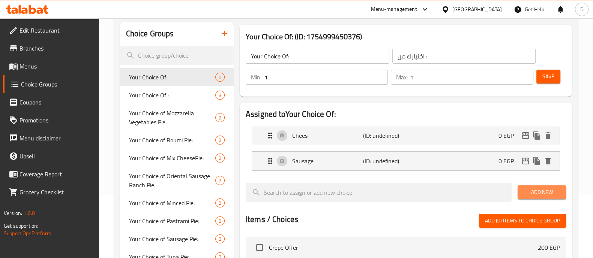
click at [534, 193] on span "Add New" at bounding box center [541, 192] width 36 height 9
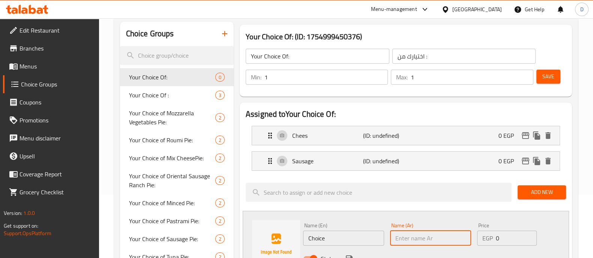
click at [429, 233] on input "text" at bounding box center [430, 238] width 81 height 15
type input "v"
type input "رانش"
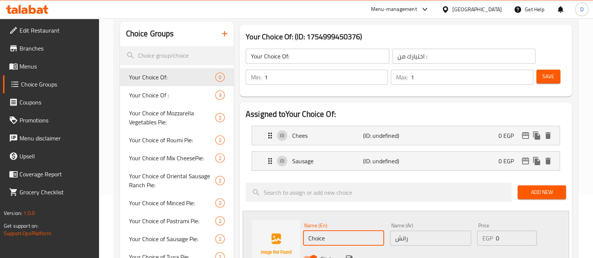
click at [358, 234] on input "Choice" at bounding box center [343, 238] width 81 height 15
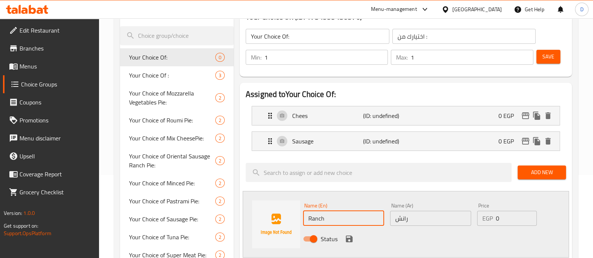
scroll to position [84, 0]
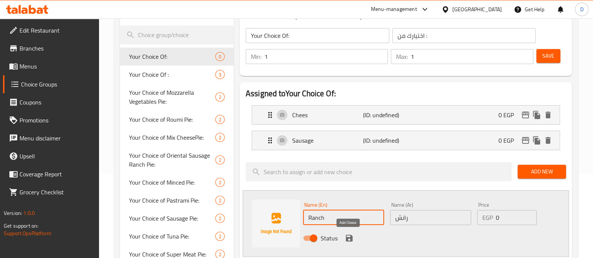
type input "Ranch"
click at [349, 234] on icon "save" at bounding box center [349, 238] width 9 height 9
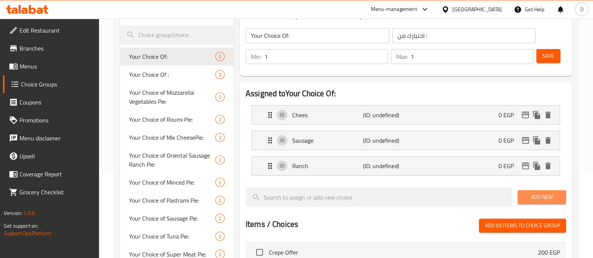
click at [543, 202] on button "Add New" at bounding box center [541, 197] width 48 height 14
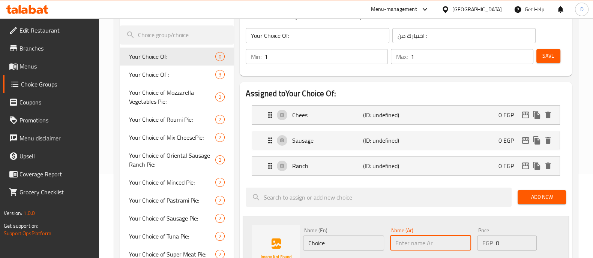
click at [431, 245] on input "text" at bounding box center [430, 243] width 81 height 15
type input ";"
type input "كرانشي"
click at [367, 239] on input "Choice" at bounding box center [343, 243] width 81 height 15
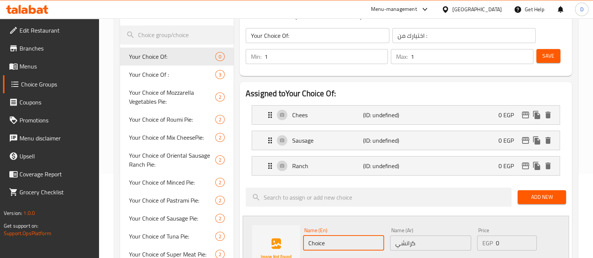
click at [367, 239] on input "Choice" at bounding box center [343, 243] width 81 height 15
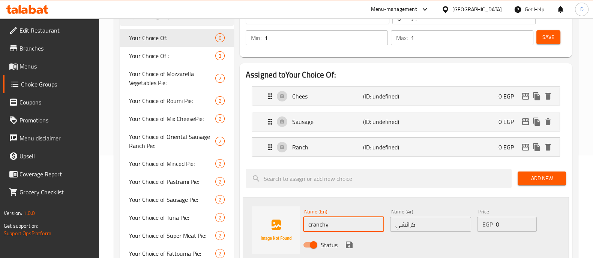
type input "cranchy"
click at [349, 242] on icon "save" at bounding box center [349, 245] width 7 height 7
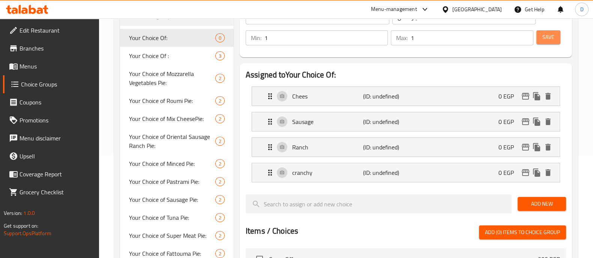
click at [541, 40] on button "Save" at bounding box center [548, 37] width 24 height 14
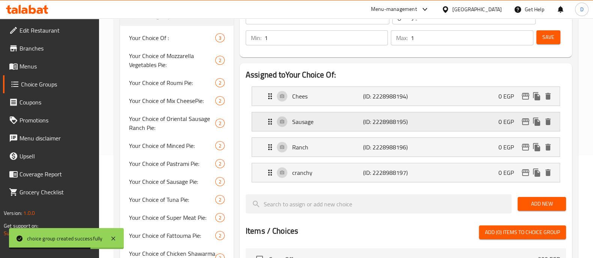
scroll to position [71, 0]
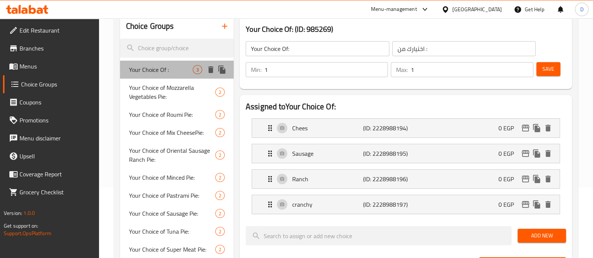
click at [172, 66] on span "Your Choice Of :" at bounding box center [161, 69] width 64 height 9
type input "Your Choice Of :"
type input "إختيارك من:"
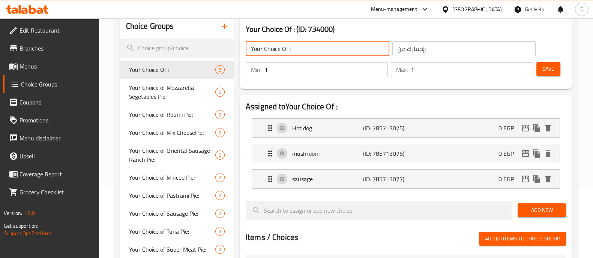
click at [290, 46] on input "Your Choice Of :" at bounding box center [318, 48] width 144 height 15
paste input "Frape"
click at [290, 46] on input "Frape" at bounding box center [318, 48] width 144 height 15
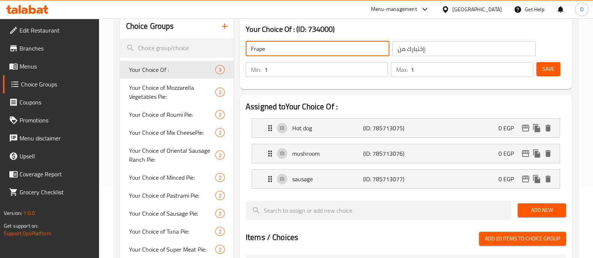
type input "Frape"
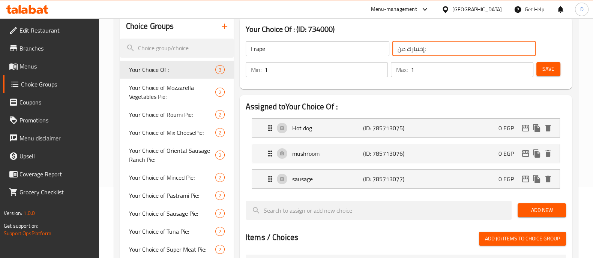
click at [452, 47] on input "إختيارك من:" at bounding box center [464, 48] width 144 height 15
type input "t"
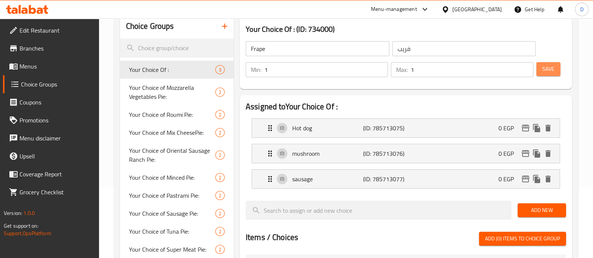
click at [544, 70] on span "Save" at bounding box center [548, 68] width 12 height 9
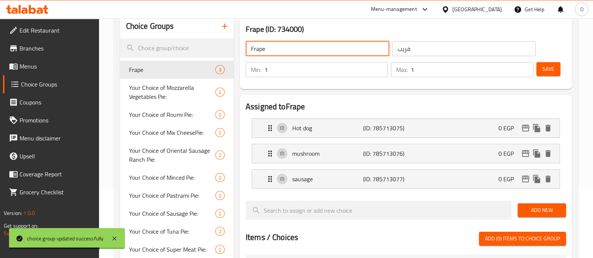
click at [369, 51] on input "Frape" at bounding box center [318, 48] width 144 height 15
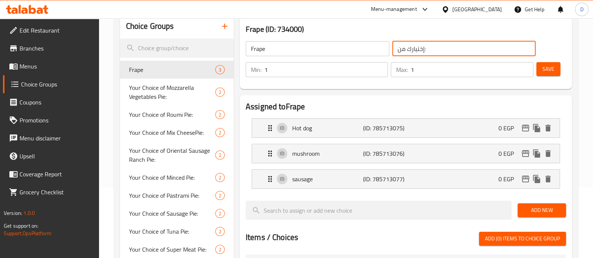
type input "إختيارك من:"
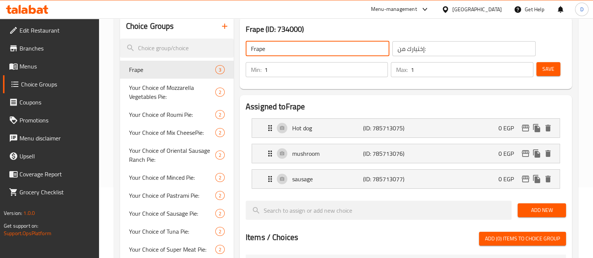
click at [327, 49] on input "Frape" at bounding box center [318, 48] width 144 height 15
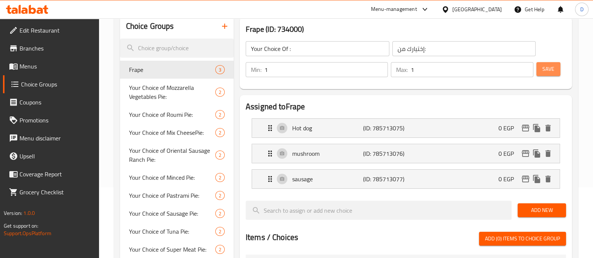
click at [552, 69] on span "Save" at bounding box center [548, 68] width 12 height 9
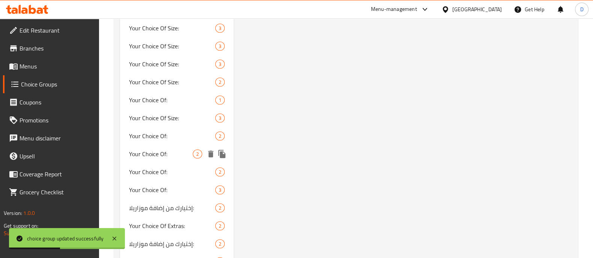
scroll to position [752, 0]
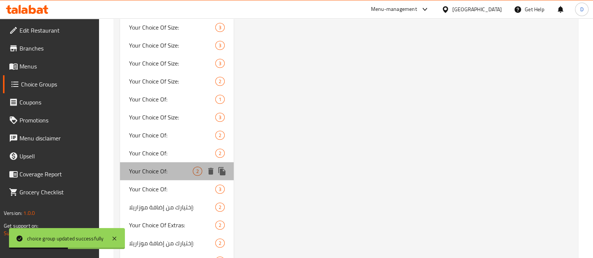
click at [188, 167] on span "Your Choice Of:" at bounding box center [161, 171] width 64 height 9
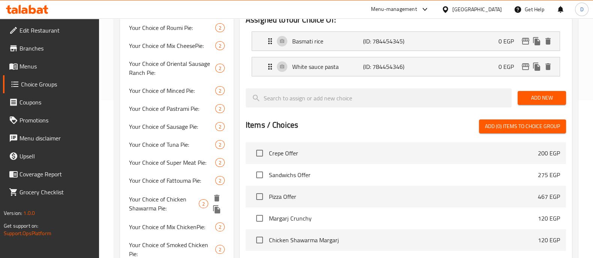
scroll to position [0, 0]
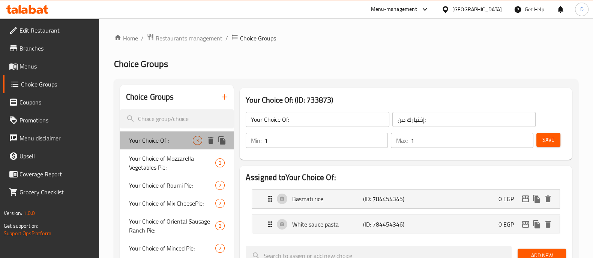
click at [180, 148] on div "Your Choice Of : 3" at bounding box center [177, 141] width 114 height 18
type input "Your Choice Of :"
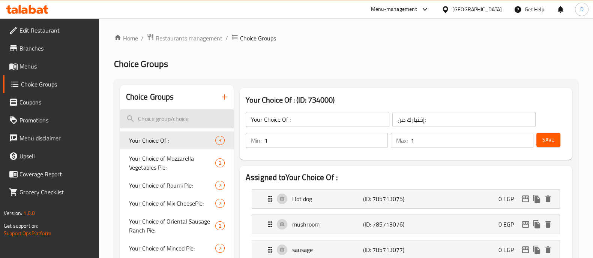
click at [187, 113] on input "search" at bounding box center [177, 118] width 114 height 19
type input "ؤ"
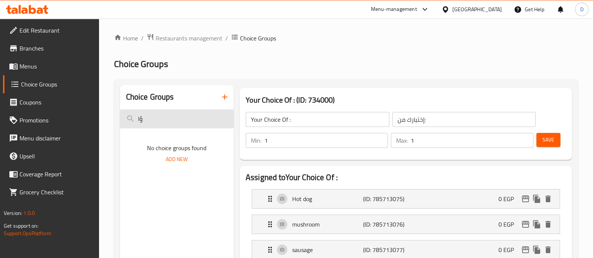
type input "ؤ"
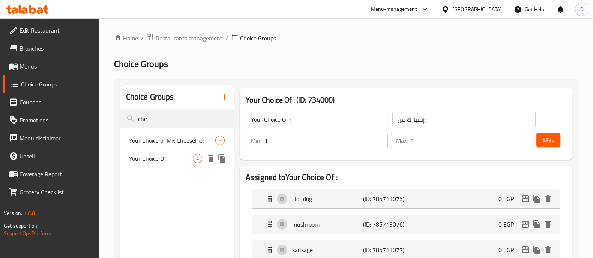
type input "che"
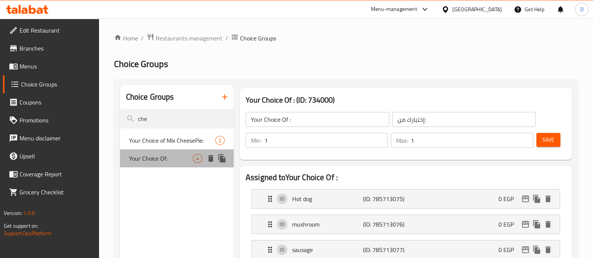
click at [186, 163] on div "Your Choice Of: 4" at bounding box center [177, 159] width 114 height 18
type input "Your Choice Of:"
type input "اختيارك من :"
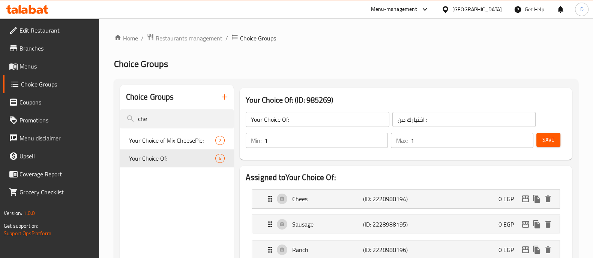
click at [303, 123] on input "Your Choice Of:" at bounding box center [318, 119] width 144 height 15
paste input "Crepe"
type input "Crepe"
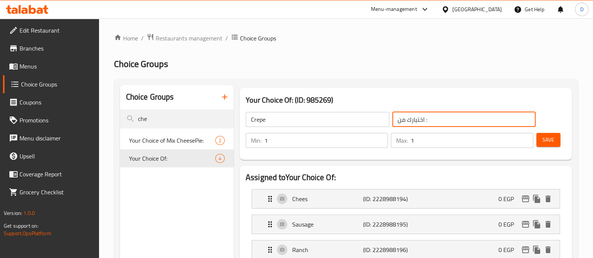
click at [418, 121] on input "اختيارك من :" at bounding box center [464, 119] width 144 height 15
type input "فريب"
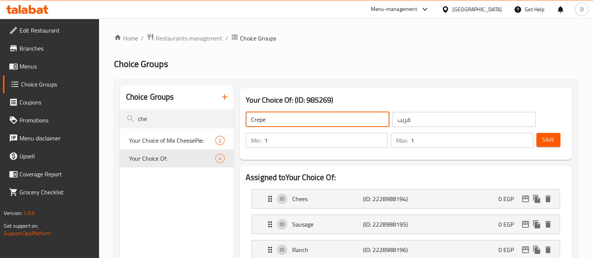
click at [292, 118] on input "Crepe" at bounding box center [318, 119] width 144 height 15
paste input "Frape"
click at [292, 118] on input "Frape" at bounding box center [318, 119] width 144 height 15
type input "Frape"
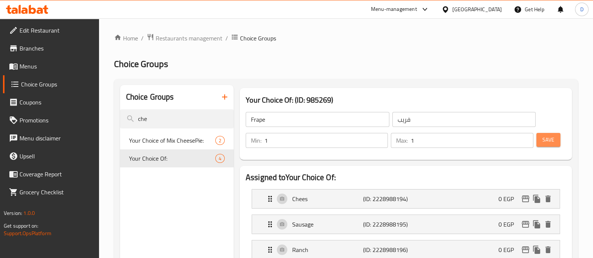
click at [556, 144] on button "Save" at bounding box center [548, 140] width 24 height 14
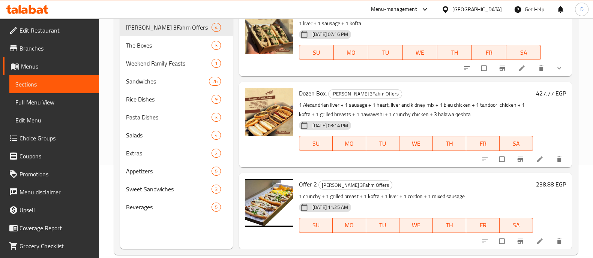
scroll to position [105, 0]
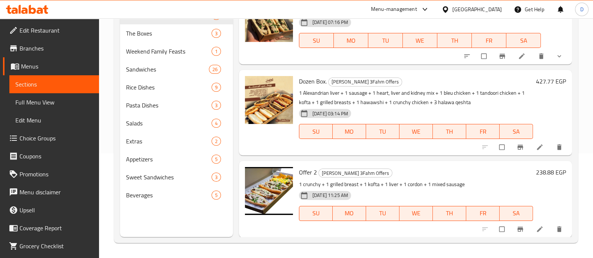
click at [445, 183] on p "1 crunchy + 1 grilled breast + 1 kofta + 1 liver + 1 cordon + 1 mixed sausage" at bounding box center [416, 184] width 234 height 9
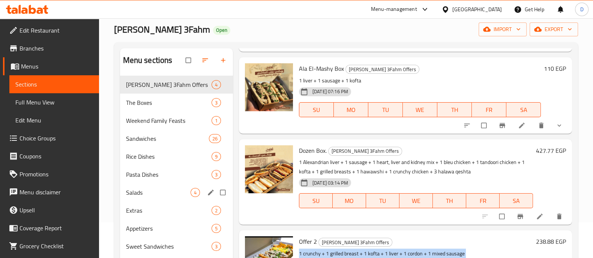
scroll to position [0, 0]
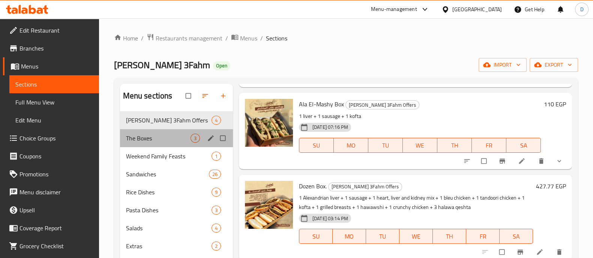
click at [157, 135] on span "The Boxes" at bounding box center [158, 138] width 64 height 9
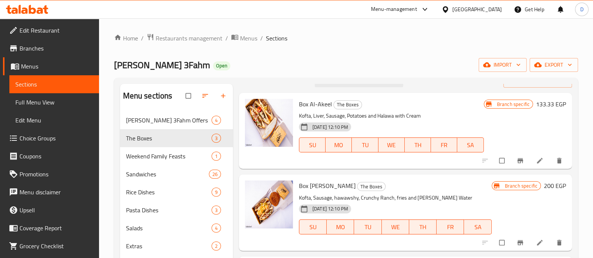
scroll to position [15, 0]
drag, startPoint x: 319, startPoint y: 117, endPoint x: 361, endPoint y: 111, distance: 42.3
click at [348, 112] on p "Kofta, Liver, Sausage, Potatoes and Halawa with Cream" at bounding box center [391, 116] width 185 height 9
click at [369, 112] on p "Kofta, Liver, Sausage, Potatoes and Halawa with Cream" at bounding box center [391, 116] width 185 height 9
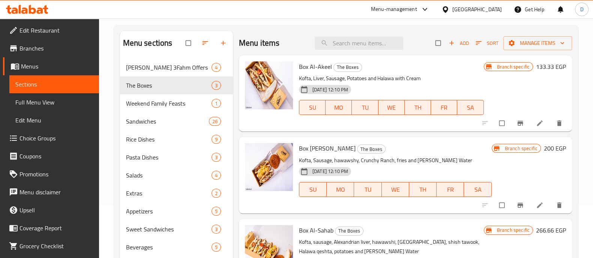
scroll to position [11, 0]
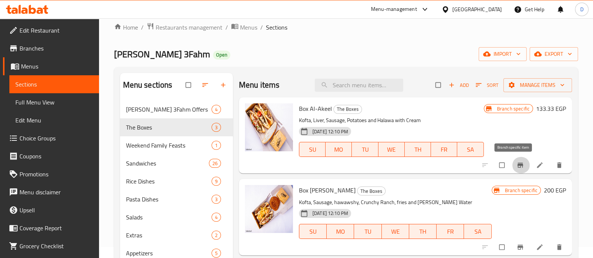
click at [516, 166] on icon "Branch-specific-item" at bounding box center [519, 165] width 7 height 7
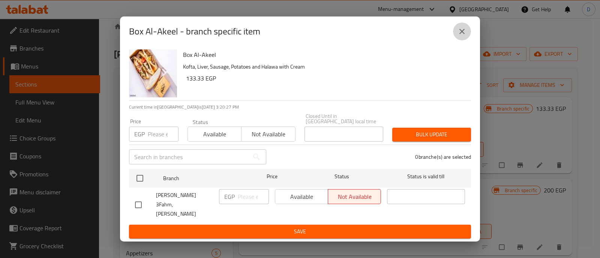
click at [459, 34] on icon "close" at bounding box center [461, 31] width 9 height 9
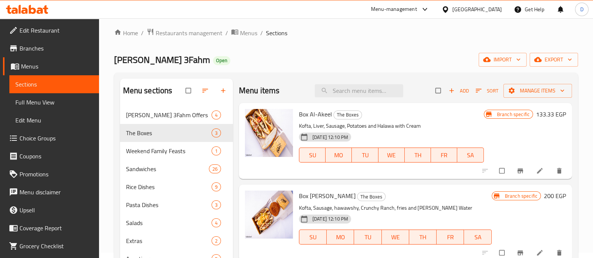
scroll to position [0, 0]
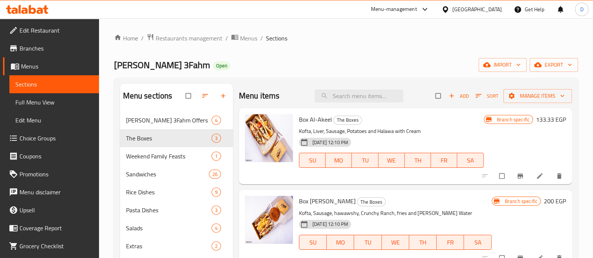
click at [307, 125] on div "Box Al-Akeel The Boxes Kofta, Liver, Sausage, Potatoes and Halawa with Cream 20…" at bounding box center [391, 146] width 191 height 70
drag, startPoint x: 307, startPoint y: 125, endPoint x: 306, endPoint y: 116, distance: 9.0
click at [306, 116] on div "Box Al-Akeel The Boxes Kofta, Liver, Sausage, Potatoes and Halawa with Cream 20…" at bounding box center [391, 146] width 191 height 70
click at [306, 116] on span "Box Al-Akeel" at bounding box center [315, 119] width 33 height 11
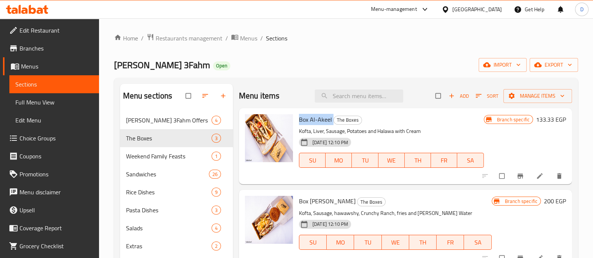
click at [306, 116] on span "Box Al-Akeel" at bounding box center [315, 119] width 33 height 11
copy h6 "Box Al-Akeel"
click at [458, 131] on p "Kofta, Liver, Sausage, Potatoes and Halawa with Cream" at bounding box center [391, 131] width 185 height 9
click at [219, 92] on icon "button" at bounding box center [222, 95] width 7 height 7
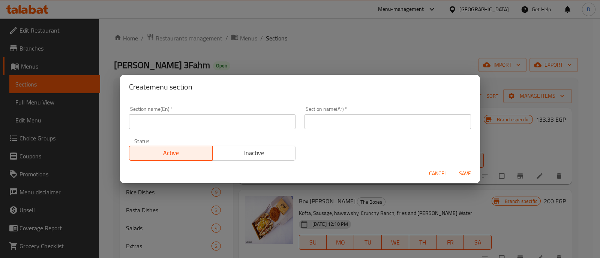
click at [240, 117] on input "text" at bounding box center [212, 121] width 166 height 15
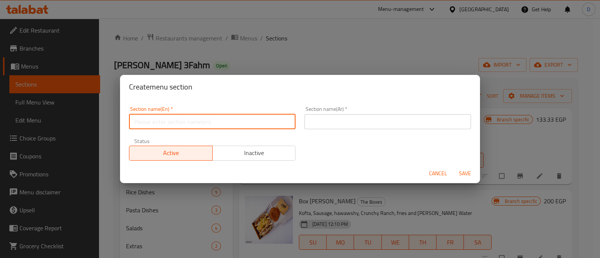
paste input "International [DATE]"
type input "International [DATE]"
click at [343, 124] on input "text" at bounding box center [387, 121] width 166 height 15
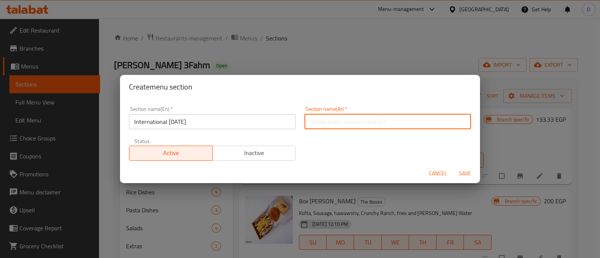
paste input "يوم البطاطس العالمي"
type input "يوم البطاطس العالمي"
click at [465, 171] on span "Save" at bounding box center [465, 173] width 18 height 9
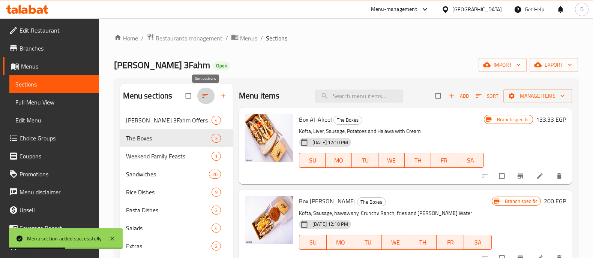
click at [206, 91] on button "button" at bounding box center [206, 96] width 18 height 16
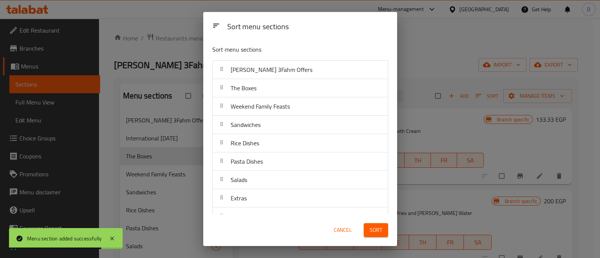
click at [339, 228] on span "Cancel" at bounding box center [343, 230] width 18 height 9
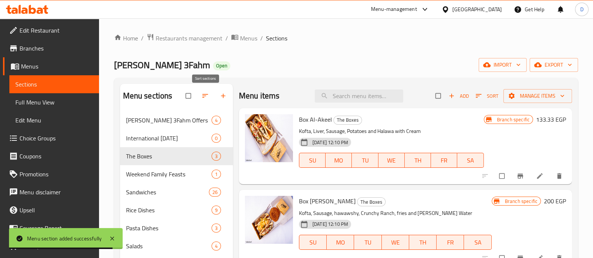
click at [205, 97] on icon "button" at bounding box center [204, 95] width 7 height 7
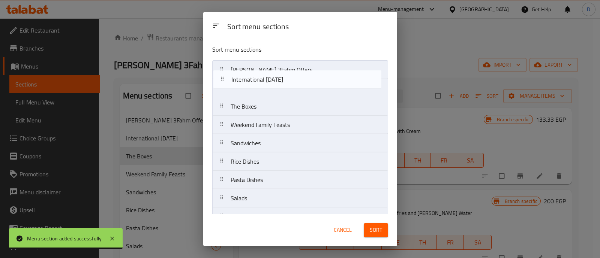
drag, startPoint x: 275, startPoint y: 89, endPoint x: 277, endPoint y: 64, distance: 24.8
click at [277, 64] on nav "Abo Omar 3Fahm Offers International Potato Day The Boxes Weekend Family Feasts …" at bounding box center [300, 170] width 176 height 221
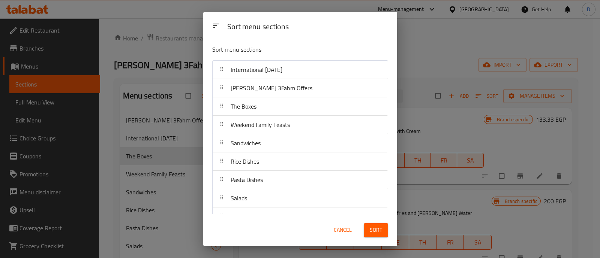
click at [377, 226] on span "Sort" at bounding box center [376, 230] width 12 height 9
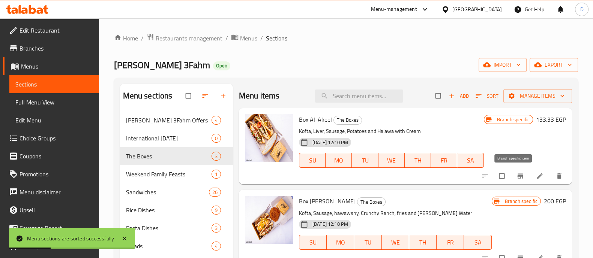
click at [517, 175] on icon "Branch-specific-item" at bounding box center [520, 176] width 6 height 5
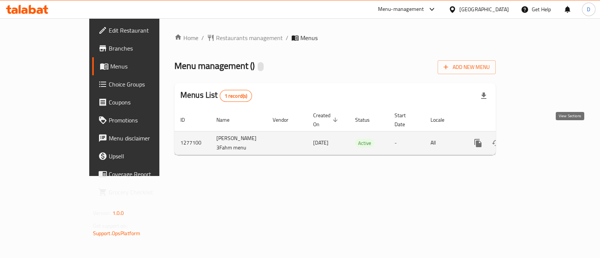
click at [541, 134] on link "enhanced table" at bounding box center [532, 143] width 18 height 18
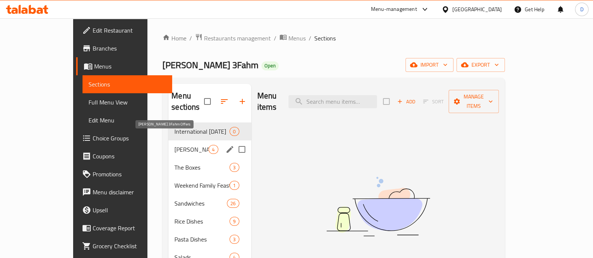
click at [174, 145] on span "[PERSON_NAME] 3Fahm Offers" at bounding box center [191, 149] width 34 height 9
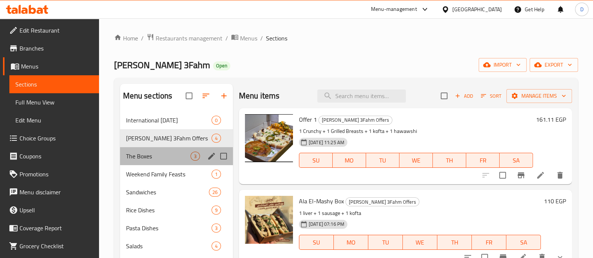
click at [166, 162] on div "The Boxes 3" at bounding box center [176, 156] width 113 height 18
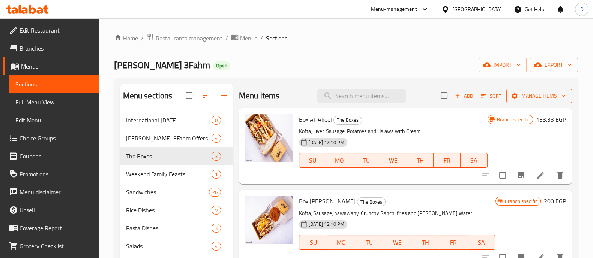
click at [518, 99] on span "Manage items" at bounding box center [539, 95] width 54 height 9
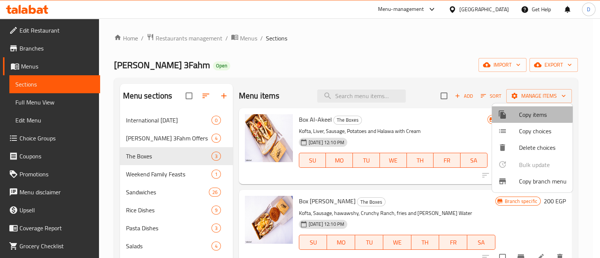
click at [523, 113] on span "Copy items" at bounding box center [543, 114] width 48 height 9
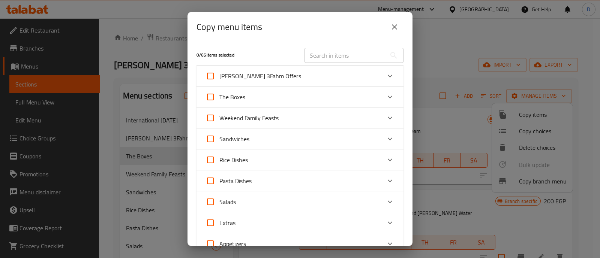
click at [331, 94] on div "The Boxes" at bounding box center [292, 97] width 175 height 18
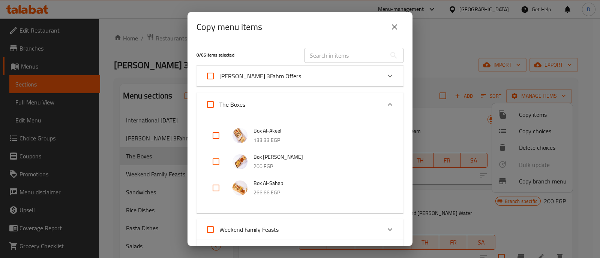
click at [213, 133] on input "checkbox" at bounding box center [216, 136] width 18 height 18
checkbox input "true"
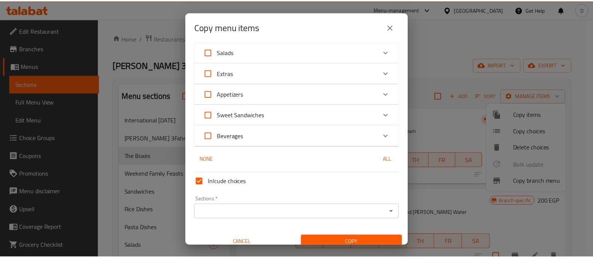
scroll to position [270, 0]
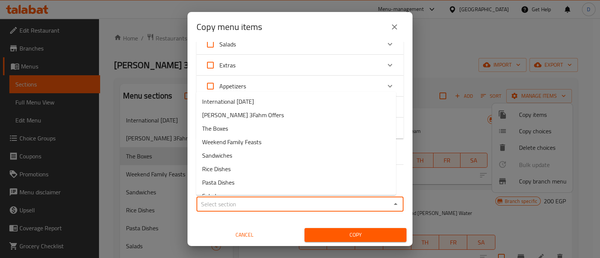
click at [235, 199] on input "Sections   *" at bounding box center [294, 204] width 190 height 10
click at [252, 100] on span "International [DATE]" at bounding box center [228, 101] width 52 height 9
type input "International [DATE]"
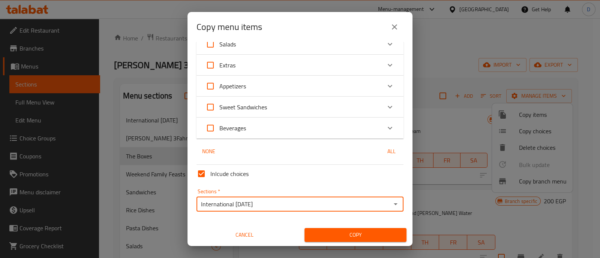
click at [355, 235] on span "Copy" at bounding box center [355, 235] width 90 height 9
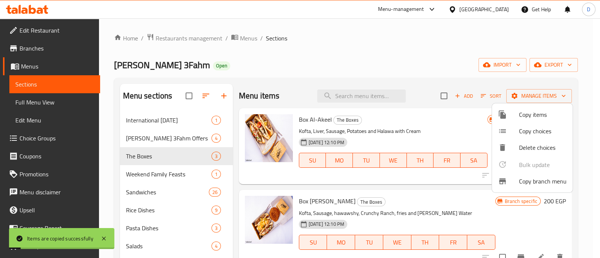
click at [151, 123] on div at bounding box center [300, 129] width 600 height 258
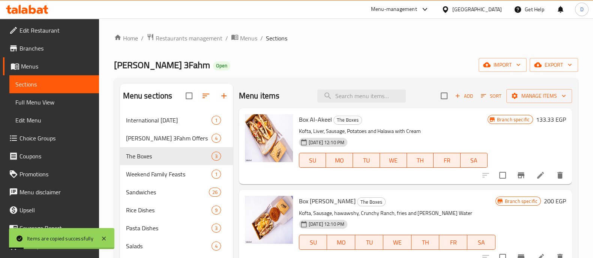
click at [151, 123] on span "International [DATE]" at bounding box center [168, 120] width 85 height 9
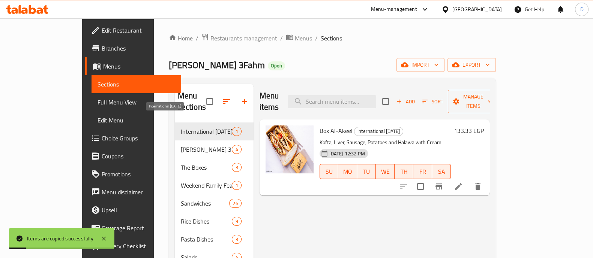
click at [181, 127] on span "International [DATE]" at bounding box center [206, 131] width 51 height 9
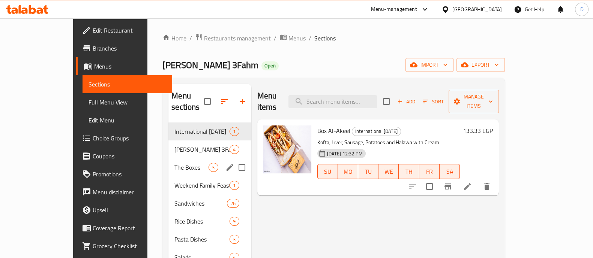
click at [168, 159] on div "The Boxes 3" at bounding box center [209, 168] width 82 height 18
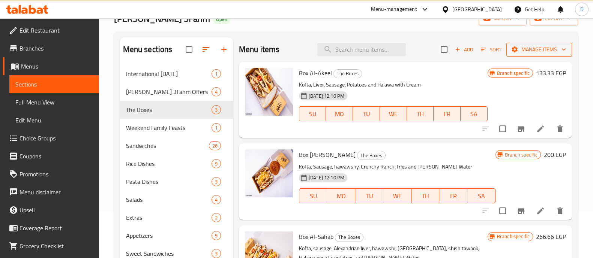
click at [529, 45] on span "Manage items" at bounding box center [539, 49] width 54 height 9
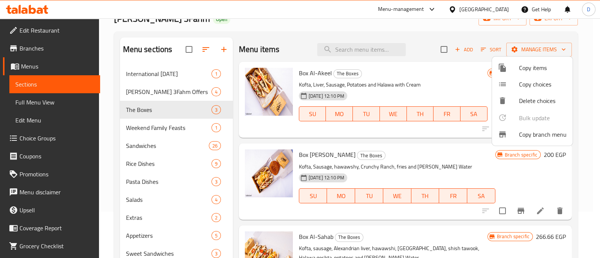
click at [525, 68] on span "Copy items" at bounding box center [543, 67] width 48 height 9
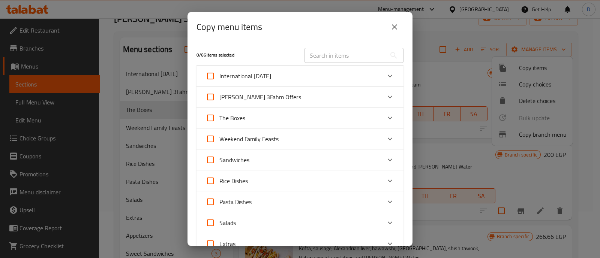
click at [354, 118] on div "The Boxes" at bounding box center [292, 118] width 175 height 18
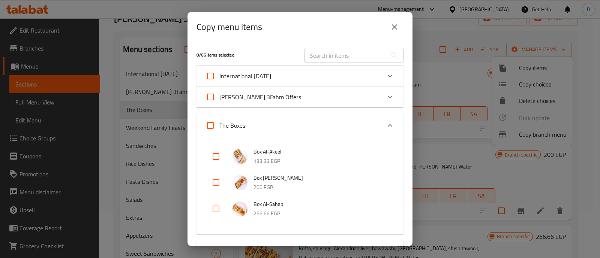
click at [213, 186] on input "checkbox" at bounding box center [216, 183] width 18 height 18
checkbox input "true"
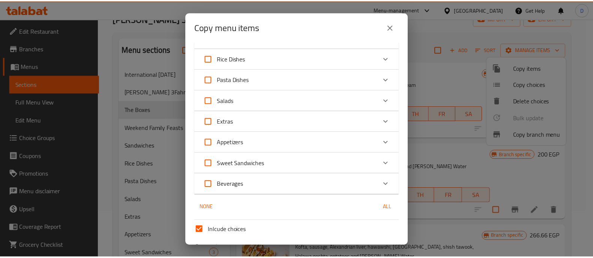
scroll to position [290, 0]
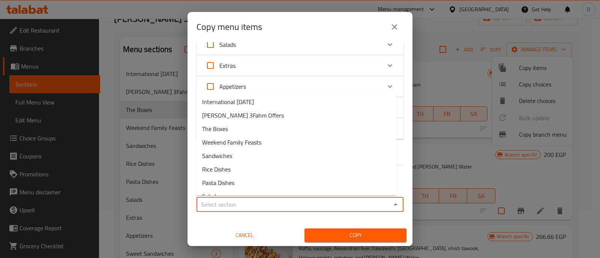
click at [238, 203] on input "Sections   *" at bounding box center [294, 204] width 190 height 10
click at [266, 98] on li "International Potato Day" at bounding box center [296, 101] width 200 height 13
type input "International Potato Day"
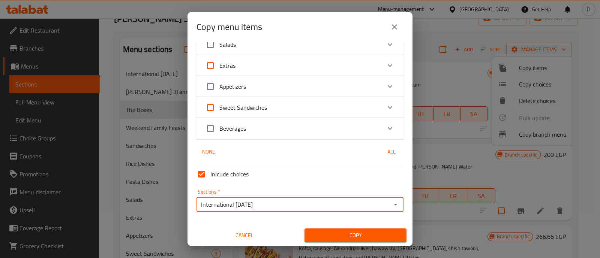
click at [323, 239] on span "Copy" at bounding box center [355, 235] width 90 height 9
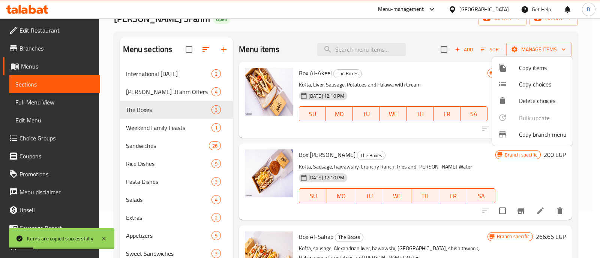
click at [165, 63] on div at bounding box center [300, 129] width 600 height 258
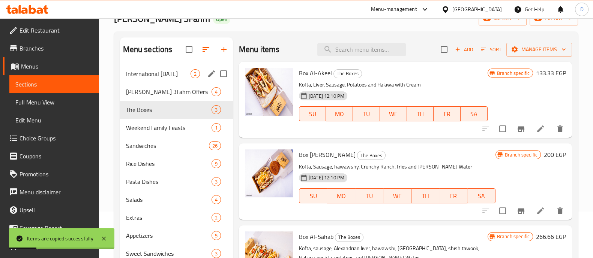
click at [157, 72] on span "International [DATE]" at bounding box center [158, 73] width 64 height 9
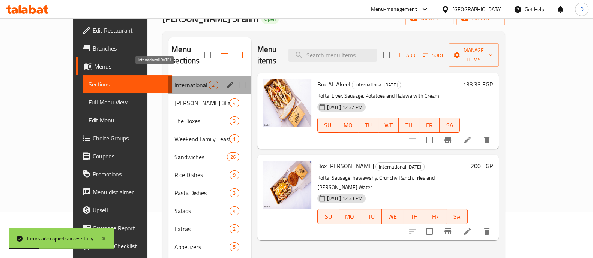
click at [174, 81] on span "International [DATE]" at bounding box center [191, 85] width 34 height 9
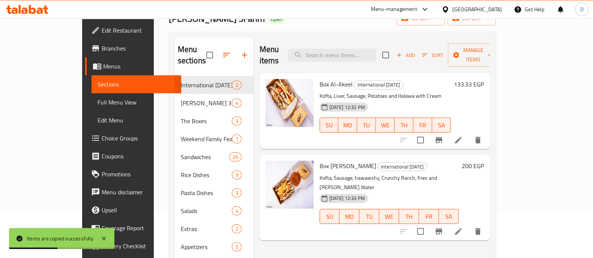
click at [482, 136] on icon "delete" at bounding box center [477, 140] width 9 height 9
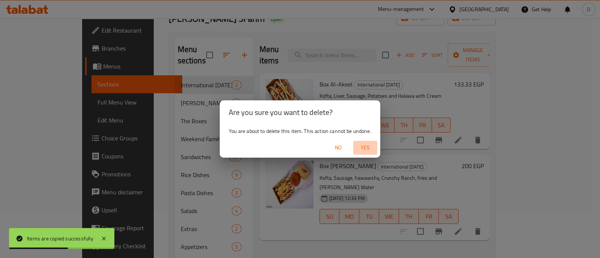
click at [367, 141] on button "Yes" at bounding box center [365, 148] width 24 height 14
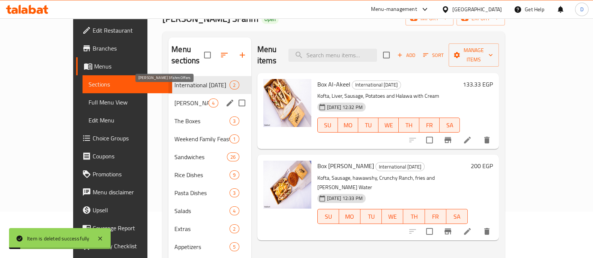
click at [174, 99] on span "Abo Omar 3Fahm Offers" at bounding box center [191, 103] width 34 height 9
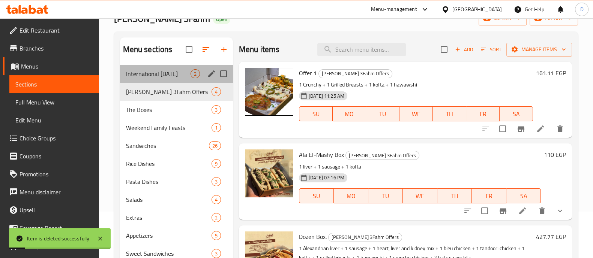
click at [172, 78] on div "International Potato Day 2" at bounding box center [176, 74] width 113 height 18
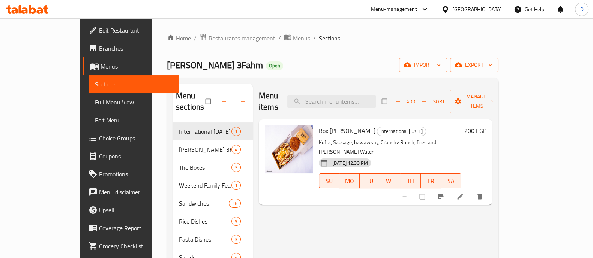
click at [319, 125] on span "Box [PERSON_NAME]" at bounding box center [347, 130] width 57 height 11
copy h6 "Box [PERSON_NAME]"
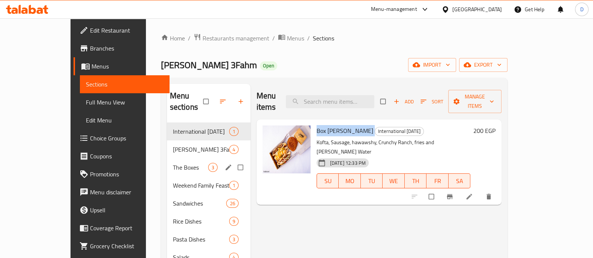
click at [161, 160] on div "Menu sections International Potato Day 1 Abo Omar 3Fahm Offers 4 The Boxes 3 We…" at bounding box center [334, 213] width 347 height 270
click at [173, 163] on span "The Boxes" at bounding box center [190, 167] width 35 height 9
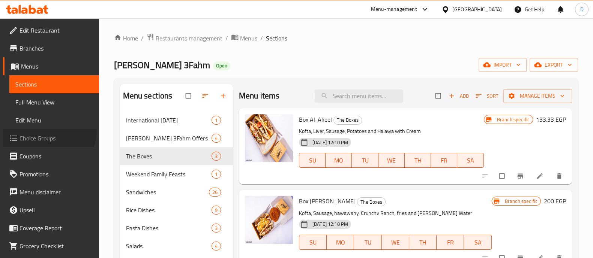
click at [48, 130] on link "Choice Groups" at bounding box center [51, 138] width 96 height 18
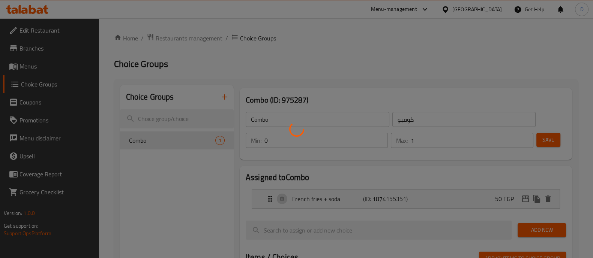
click at [228, 99] on div at bounding box center [296, 129] width 593 height 258
click at [222, 93] on div at bounding box center [296, 129] width 593 height 258
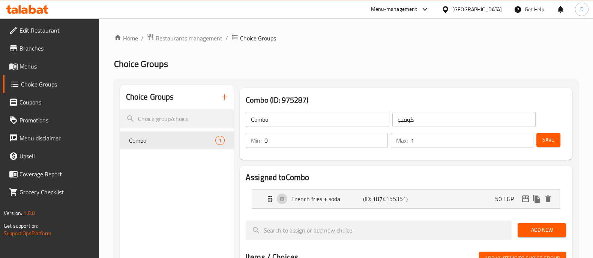
click at [227, 96] on icon "button" at bounding box center [224, 97] width 9 height 9
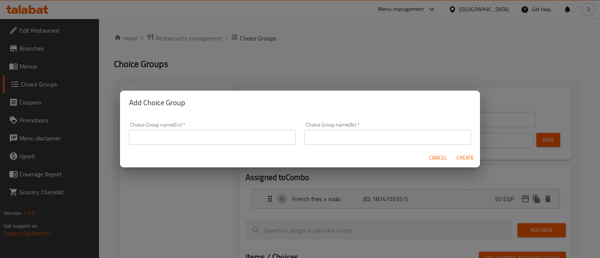
click at [207, 137] on input "text" at bounding box center [212, 137] width 166 height 15
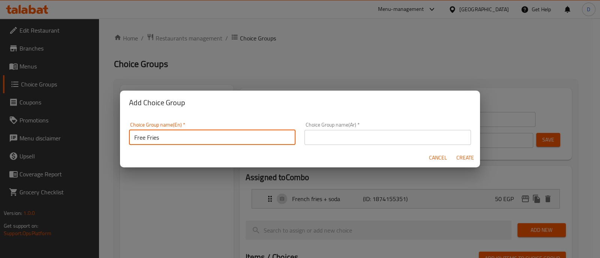
type input "Free Fries"
click at [315, 136] on input "text" at bounding box center [387, 137] width 166 height 15
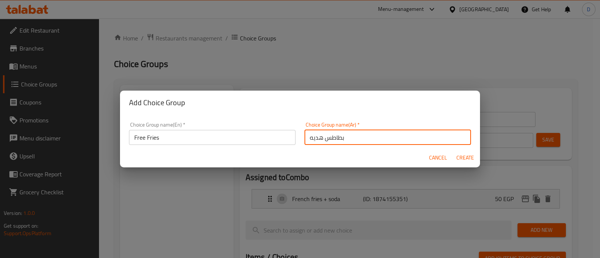
type input "بطاطس هديه"
click at [469, 155] on span "Create" at bounding box center [465, 157] width 18 height 9
type input "Free Fries"
type input "بطاطس هديه"
type input "0"
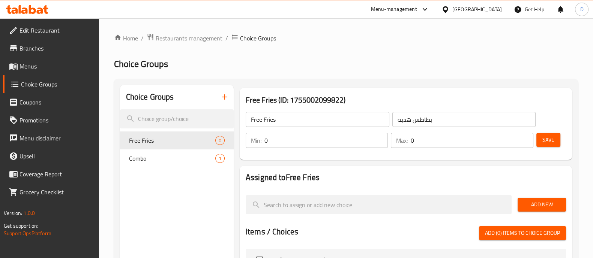
click at [345, 141] on input "0" at bounding box center [325, 140] width 123 height 15
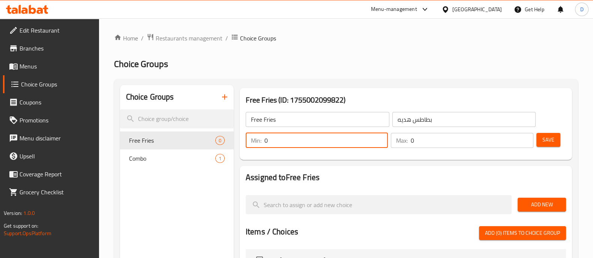
click at [345, 141] on input "0" at bounding box center [325, 140] width 123 height 15
type input "1"
click at [433, 141] on input "0" at bounding box center [472, 140] width 122 height 15
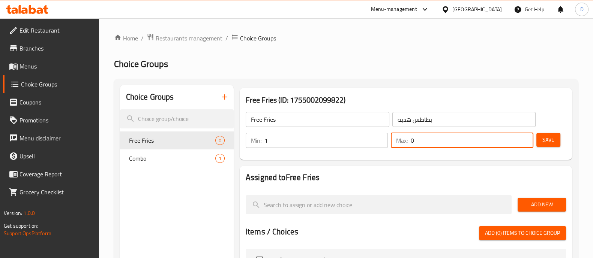
click at [433, 141] on input "0" at bounding box center [472, 140] width 122 height 15
type input "1"
click at [549, 140] on span "Save" at bounding box center [548, 139] width 12 height 9
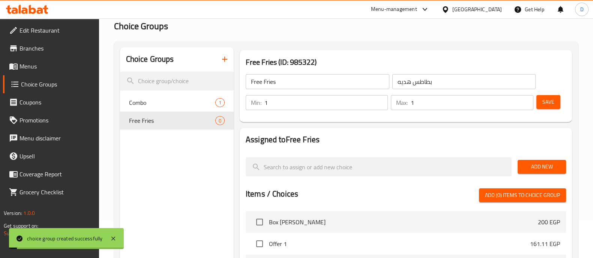
scroll to position [46, 0]
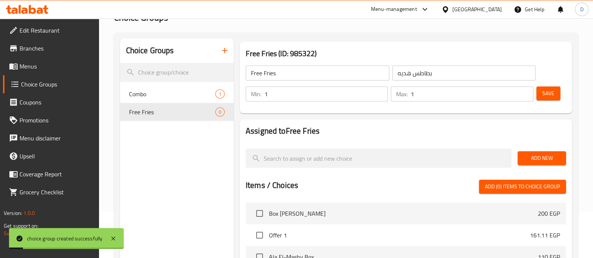
click at [539, 152] on button "Add New" at bounding box center [541, 158] width 48 height 14
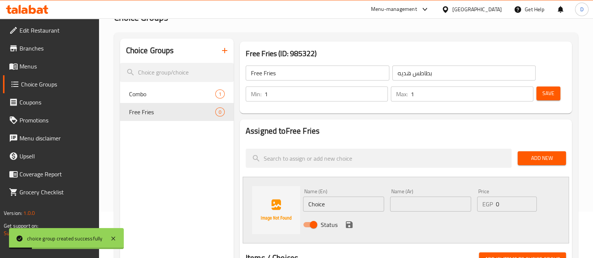
click at [341, 202] on input "Choice" at bounding box center [343, 204] width 81 height 15
type input "ب"
type input "Fries"
click at [427, 207] on input "text" at bounding box center [430, 204] width 81 height 15
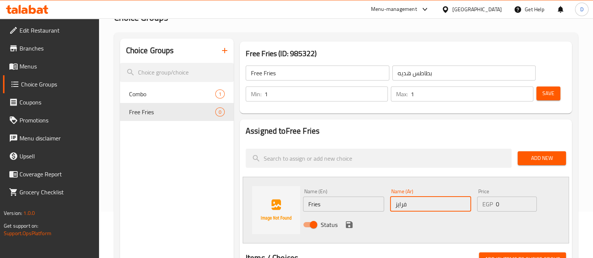
type input "فرايز"
click at [349, 224] on icon "save" at bounding box center [349, 225] width 7 height 7
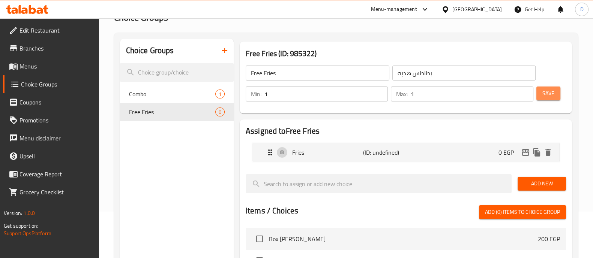
click at [549, 91] on span "Save" at bounding box center [548, 93] width 12 height 9
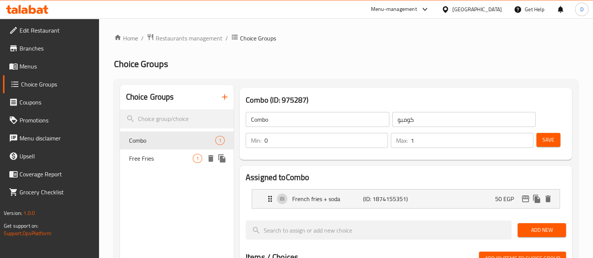
click at [129, 161] on span "Free Fries" at bounding box center [161, 158] width 64 height 9
type input "Free Fries"
type input "بطاطس هديه"
type input "1"
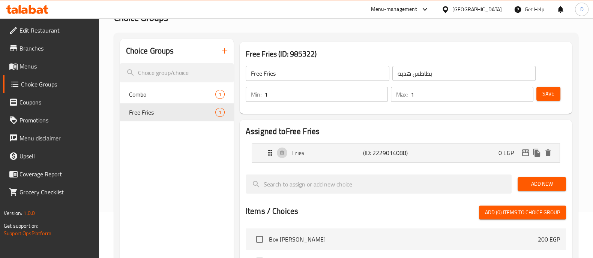
scroll to position [46, 0]
click at [46, 68] on span "Menus" at bounding box center [55, 66] width 73 height 9
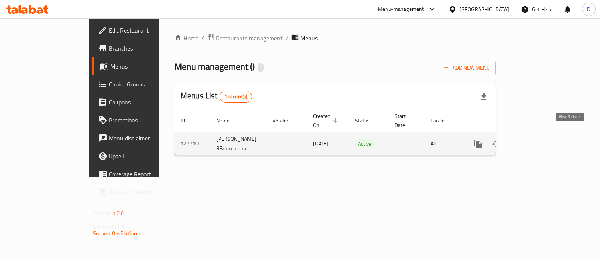
click at [537, 139] on icon "enhanced table" at bounding box center [532, 143] width 9 height 9
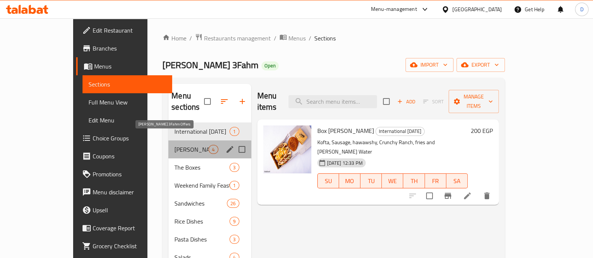
click at [174, 145] on span "Abo Omar 3Fahm Offers" at bounding box center [191, 149] width 34 height 9
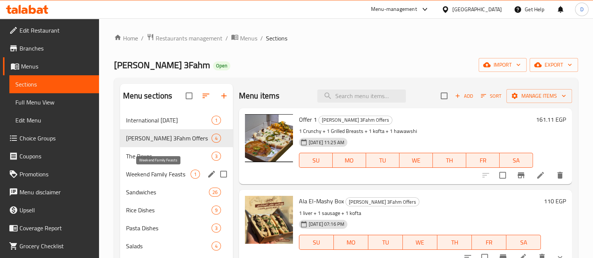
click at [142, 157] on span "The Boxes" at bounding box center [168, 156] width 85 height 9
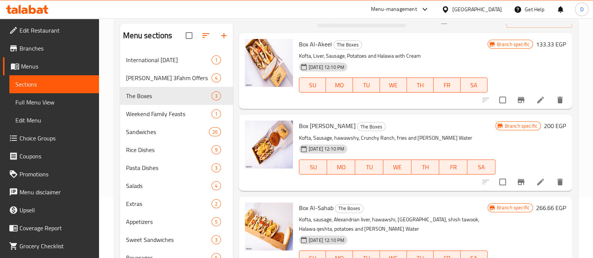
scroll to position [93, 0]
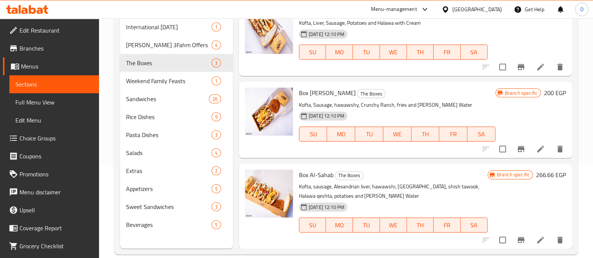
click at [517, 150] on icon "Branch-specific-item" at bounding box center [520, 149] width 7 height 6
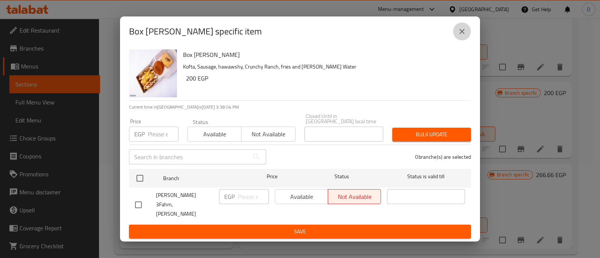
click at [465, 40] on button "close" at bounding box center [462, 31] width 18 height 18
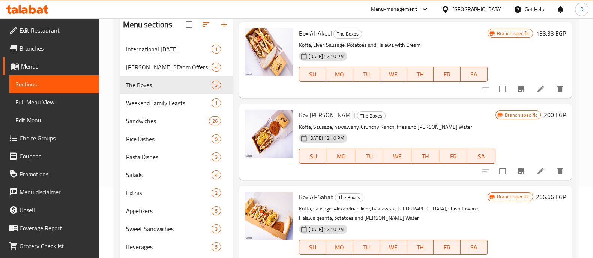
scroll to position [0, 0]
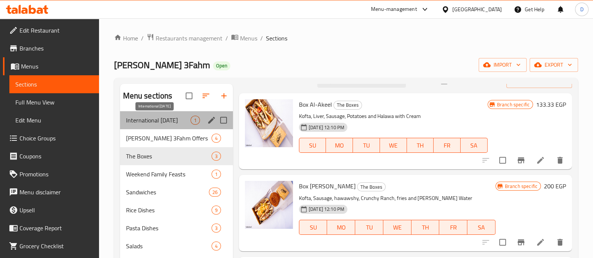
click at [154, 120] on span "International Potato Day" at bounding box center [158, 120] width 64 height 9
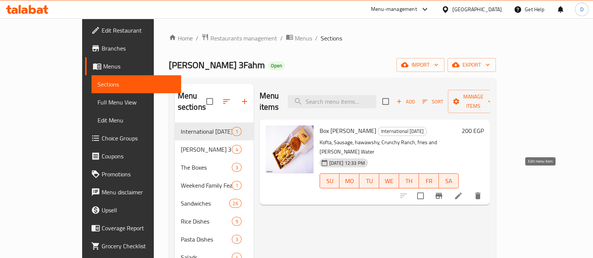
click at [469, 189] on li at bounding box center [458, 195] width 21 height 13
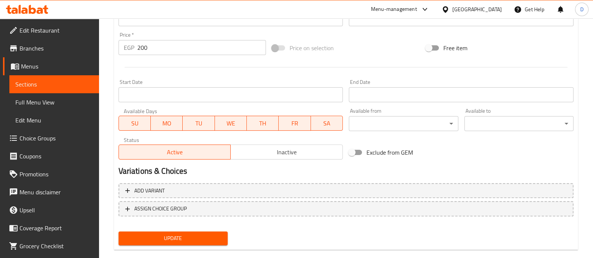
scroll to position [282, 0]
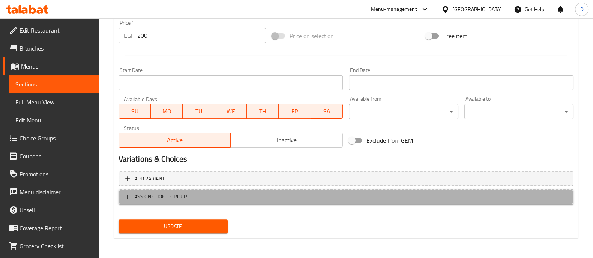
click at [167, 195] on span "ASSIGN CHOICE GROUP" at bounding box center [160, 196] width 52 height 9
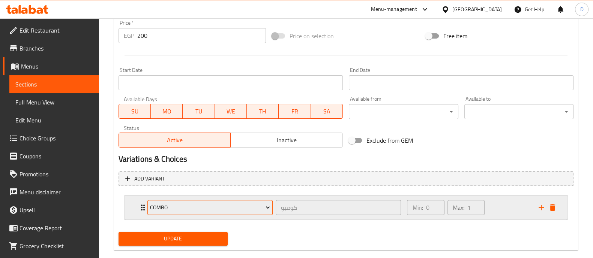
click at [174, 203] on span "Combo" at bounding box center [210, 207] width 120 height 9
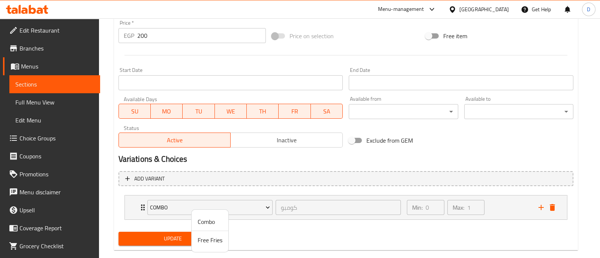
click at [203, 246] on li "Free Fries" at bounding box center [210, 240] width 37 height 18
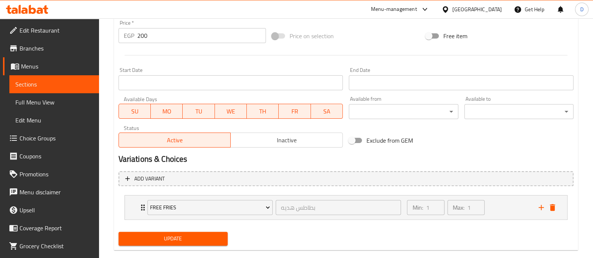
click at [205, 244] on button "Update" at bounding box center [172, 239] width 109 height 14
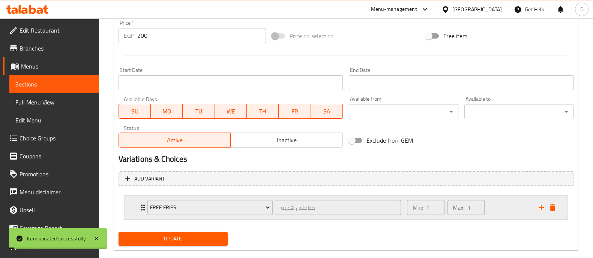
click at [493, 196] on div "Min: 1 ​ Max: 1 ​" at bounding box center [467, 208] width 131 height 24
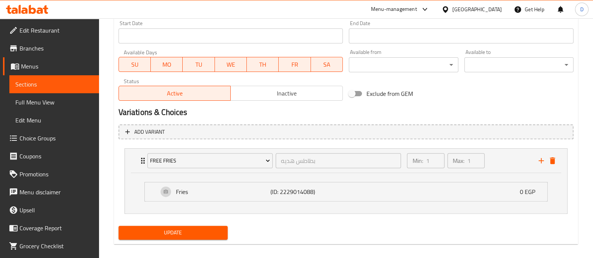
scroll to position [335, 0]
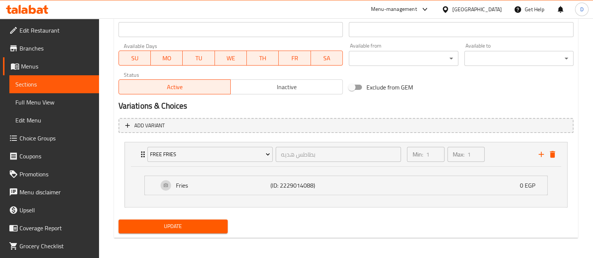
click at [58, 82] on span "Sections" at bounding box center [54, 84] width 78 height 9
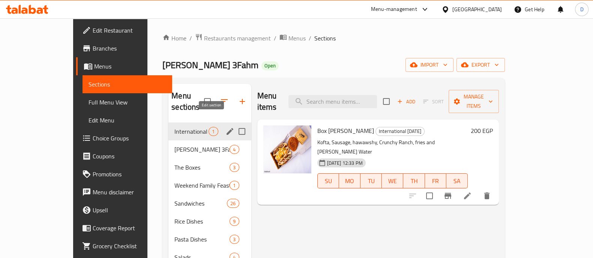
click at [225, 127] on icon "edit" at bounding box center [229, 131] width 9 height 9
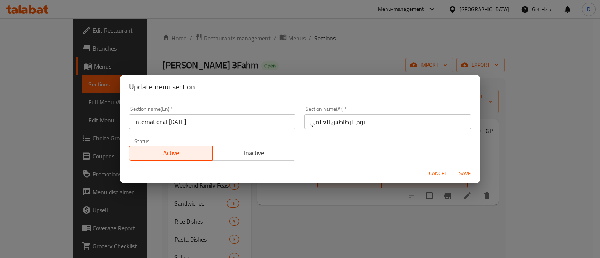
click at [267, 154] on span "Inactive" at bounding box center [254, 153] width 77 height 11
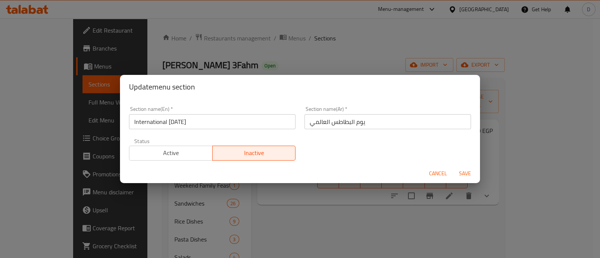
click at [466, 171] on span "Save" at bounding box center [465, 173] width 18 height 9
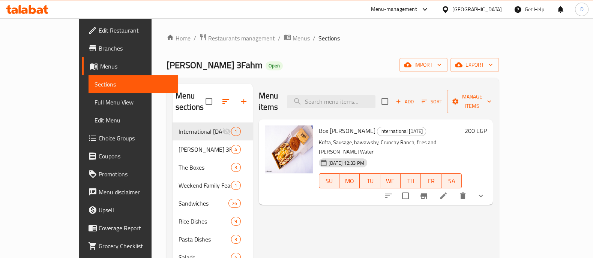
click at [263, 222] on div "Menu items Add Sort Manage items Box Al-Moallem International Potato Day Kofta,…" at bounding box center [373, 213] width 240 height 258
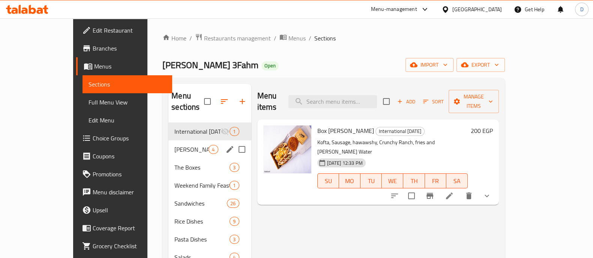
click at [174, 145] on span "Abo Omar 3Fahm Offers" at bounding box center [191, 149] width 34 height 9
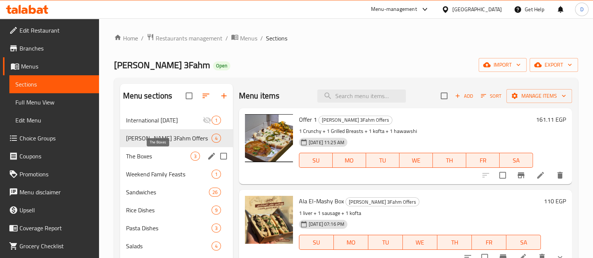
click at [139, 156] on span "The Boxes" at bounding box center [158, 156] width 64 height 9
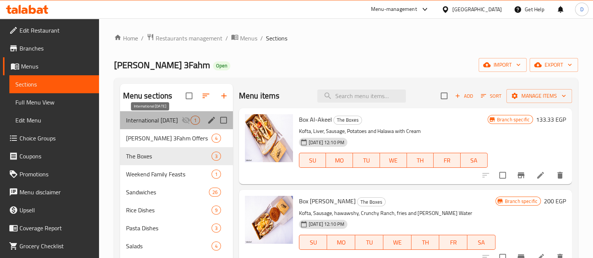
click at [156, 117] on span "International Potato Day" at bounding box center [153, 120] width 55 height 9
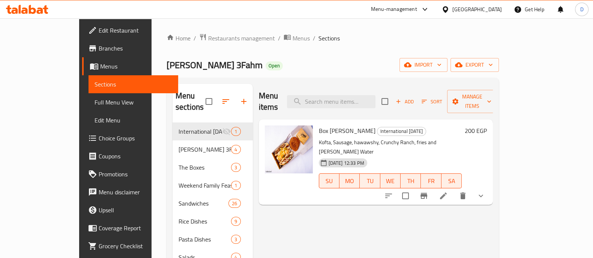
click at [412, 187] on div "Menu items Add Sort Manage items Box Al-Moallem International Potato Day Kofta,…" at bounding box center [373, 213] width 240 height 258
click at [21, 12] on icon at bounding box center [24, 10] width 6 height 6
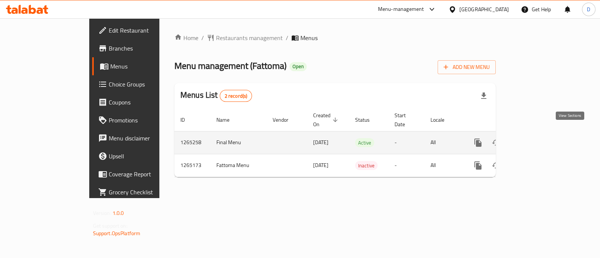
click at [537, 138] on icon "enhanced table" at bounding box center [532, 142] width 9 height 9
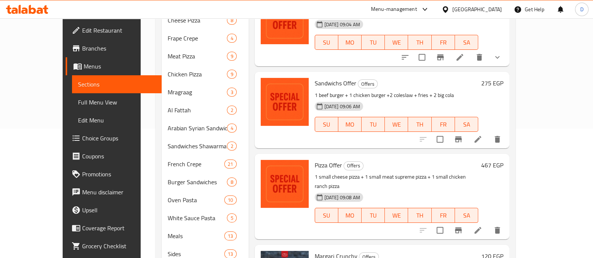
scroll to position [141, 0]
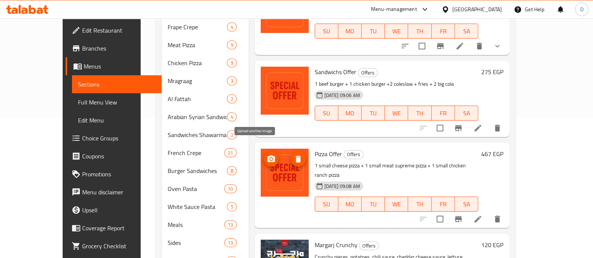
click at [267, 155] on icon "upload picture" at bounding box center [271, 159] width 9 height 9
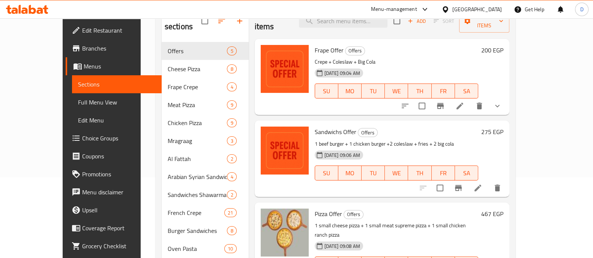
scroll to position [0, 0]
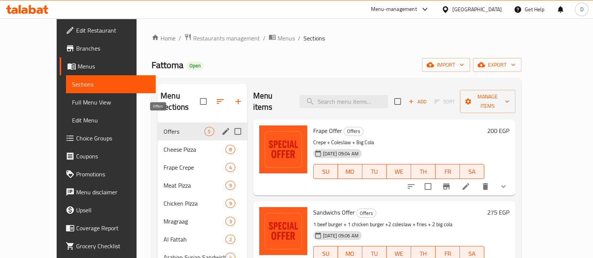
click at [163, 127] on span "Offers" at bounding box center [183, 131] width 41 height 9
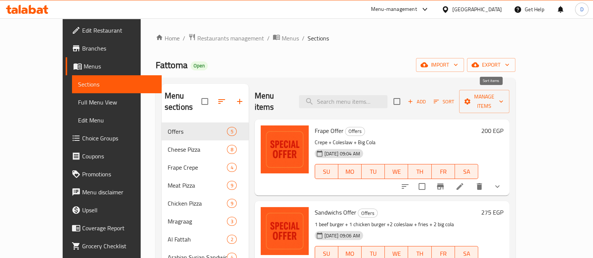
click at [456, 96] on button "Sort" at bounding box center [444, 102] width 24 height 12
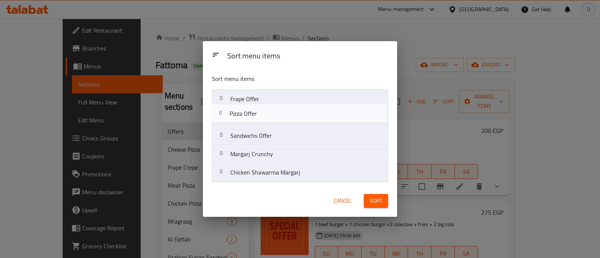
drag, startPoint x: 278, startPoint y: 142, endPoint x: 279, endPoint y: 99, distance: 43.5
click at [279, 99] on nav "Frape Offer Sandwichs Offer Pizza Offer Margarj Crunchy Chicken Shawarma Margarj" at bounding box center [300, 136] width 176 height 93
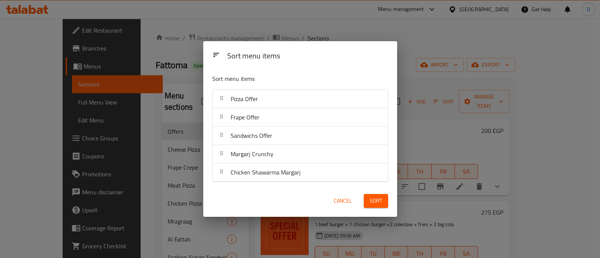
click at [376, 204] on span "Sort" at bounding box center [376, 200] width 12 height 9
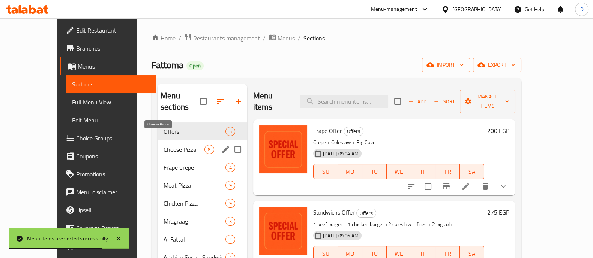
click at [163, 145] on span "Cheese Pizza" at bounding box center [183, 149] width 41 height 9
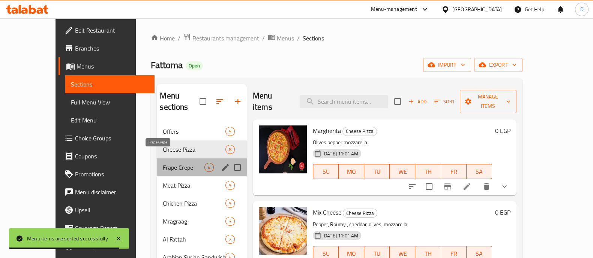
click at [163, 163] on span "Frape Crepe" at bounding box center [183, 167] width 41 height 9
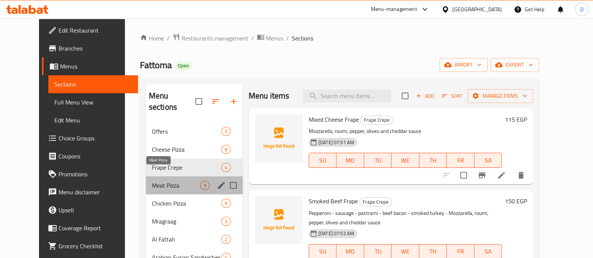
click at [159, 181] on span "Meat Pizza" at bounding box center [176, 185] width 48 height 9
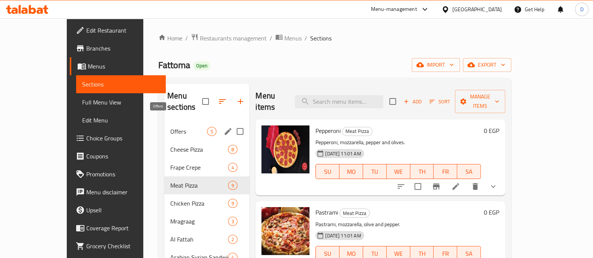
click at [170, 127] on span "Offers" at bounding box center [188, 131] width 37 height 9
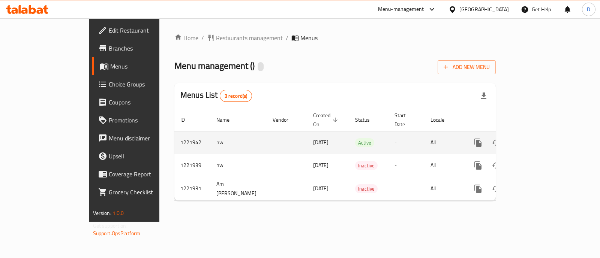
click at [537, 138] on icon "enhanced table" at bounding box center [532, 142] width 9 height 9
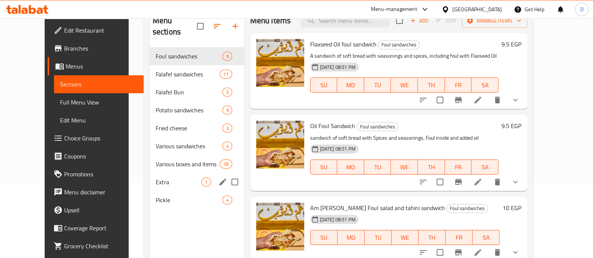
scroll to position [93, 0]
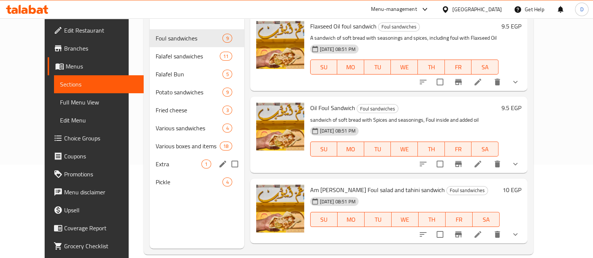
click at [163, 155] on div "Extra 1" at bounding box center [197, 164] width 94 height 18
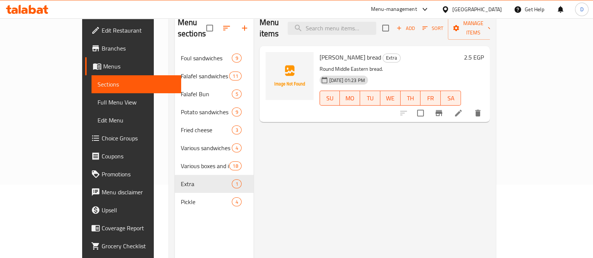
scroll to position [93, 0]
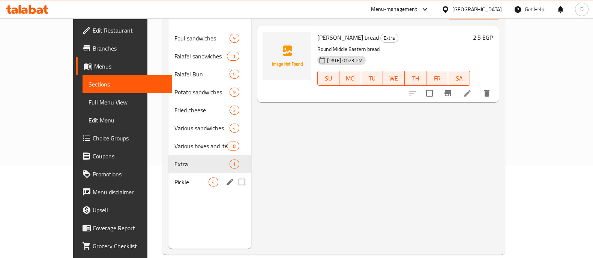
click at [174, 178] on span "Pickle" at bounding box center [191, 182] width 34 height 9
